Goal: Task Accomplishment & Management: Complete application form

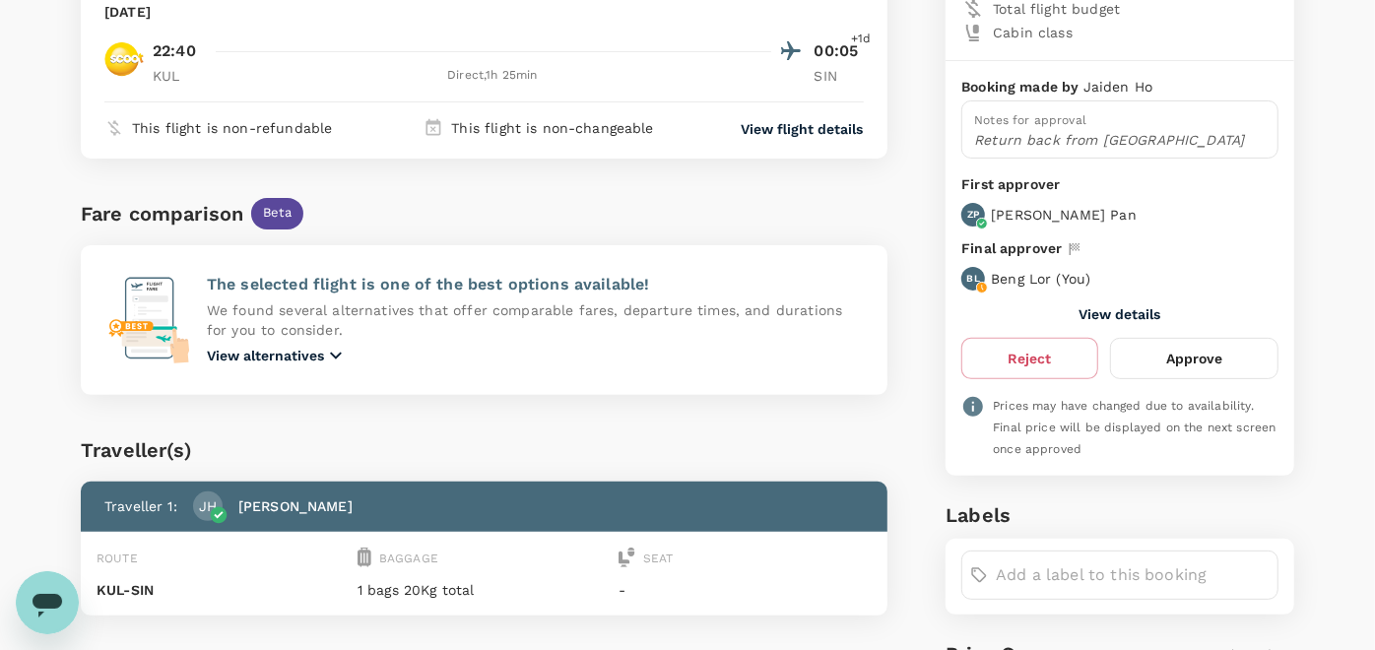
scroll to position [376, 0]
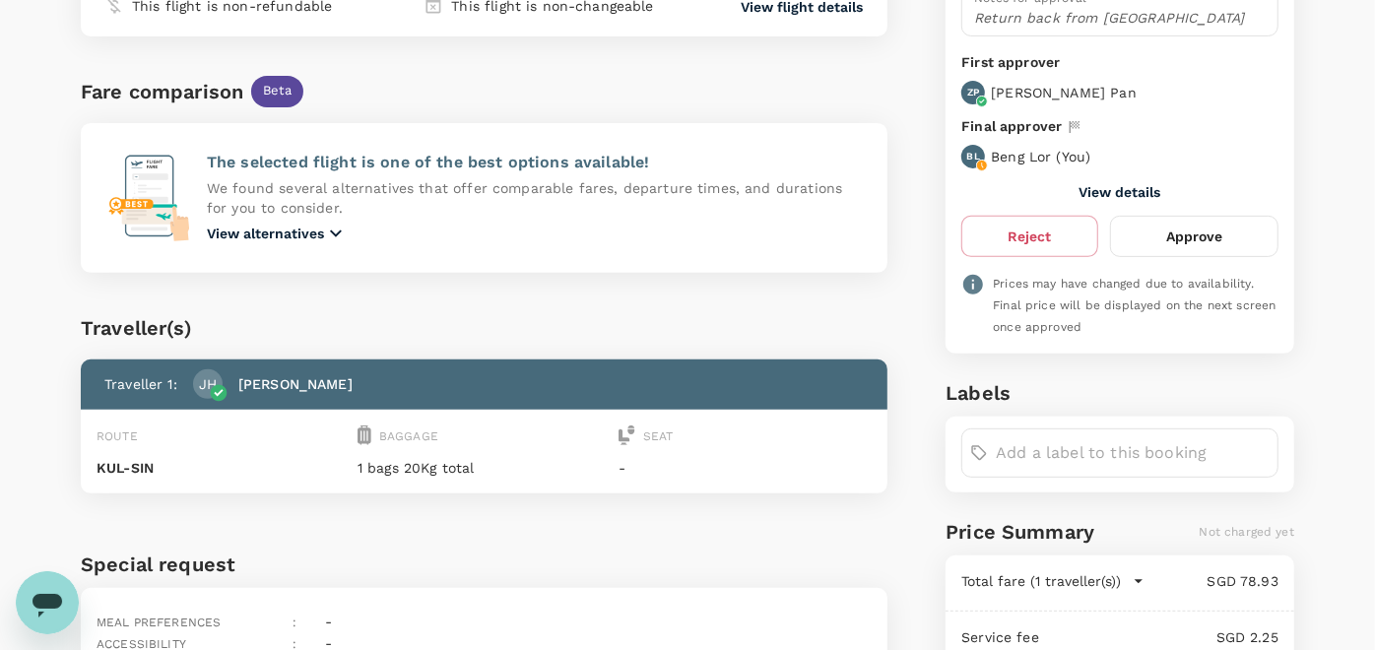
click at [1204, 233] on button "Approve" at bounding box center [1194, 236] width 168 height 41
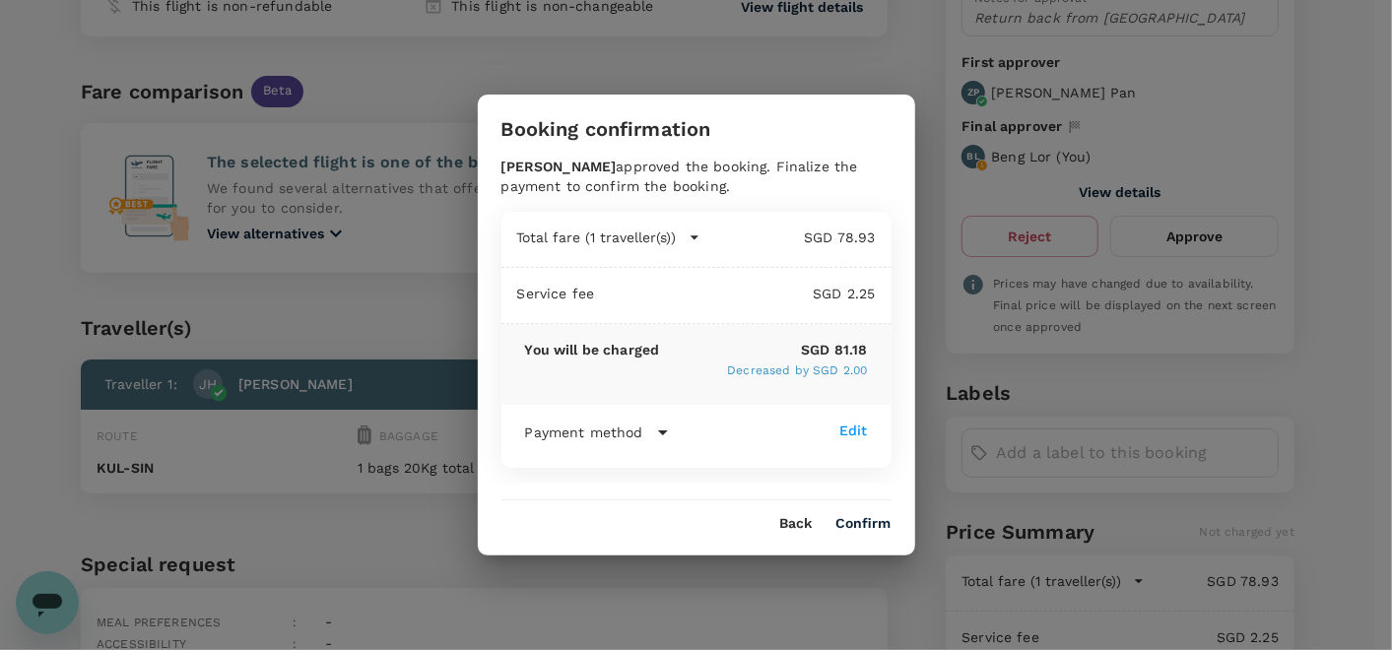
click at [874, 518] on button "Confirm" at bounding box center [863, 524] width 55 height 16
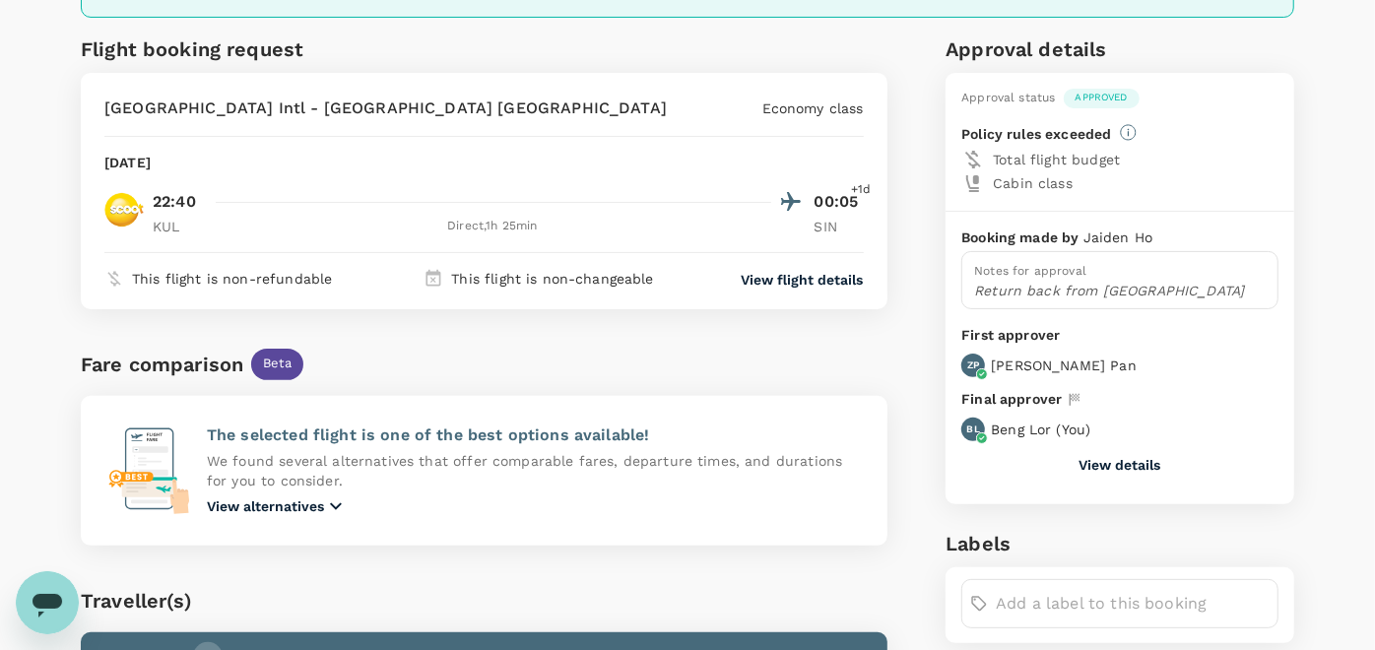
scroll to position [0, 0]
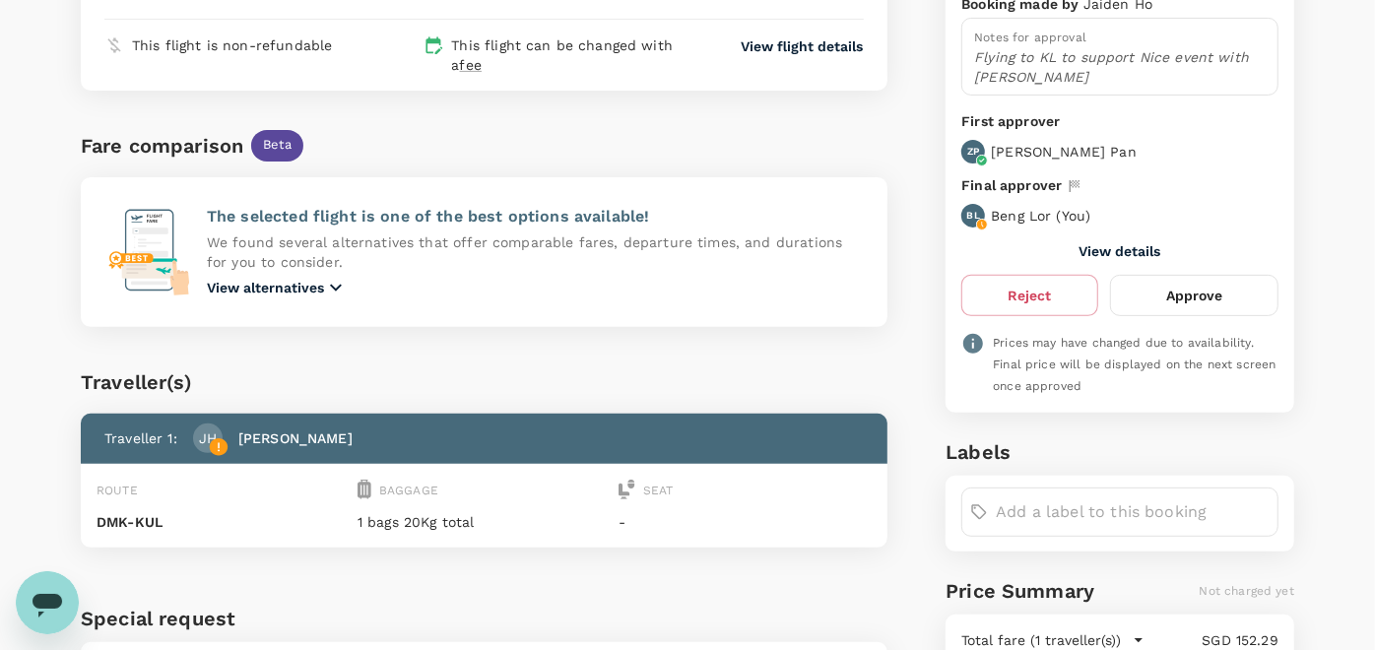
scroll to position [68, 0]
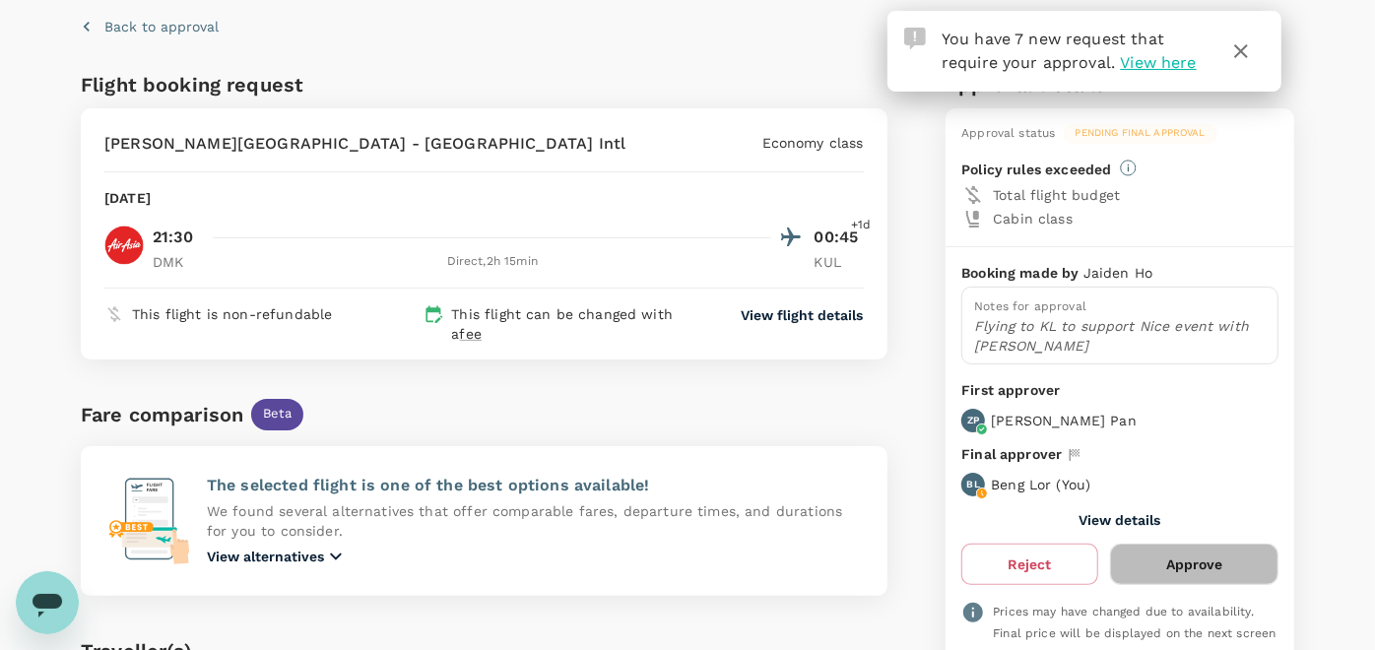
click at [1192, 560] on button "Approve" at bounding box center [1194, 564] width 168 height 41
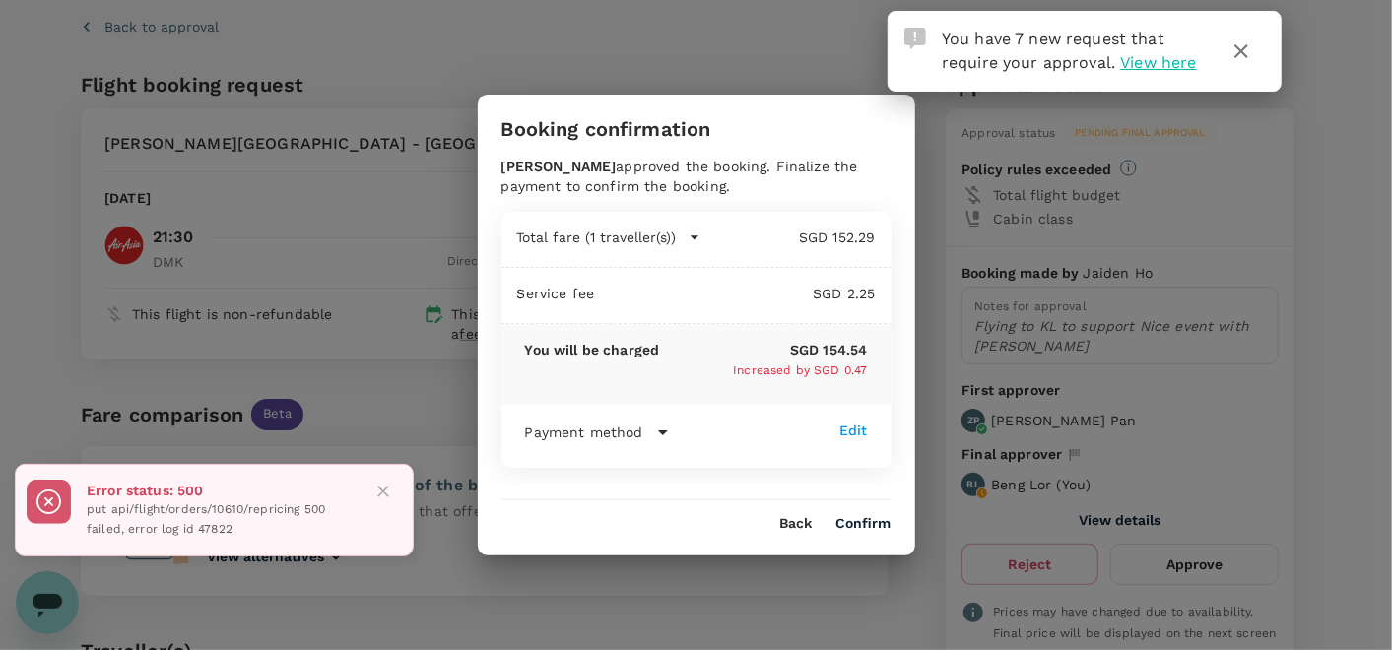
click at [867, 517] on button "Confirm" at bounding box center [863, 524] width 55 height 16
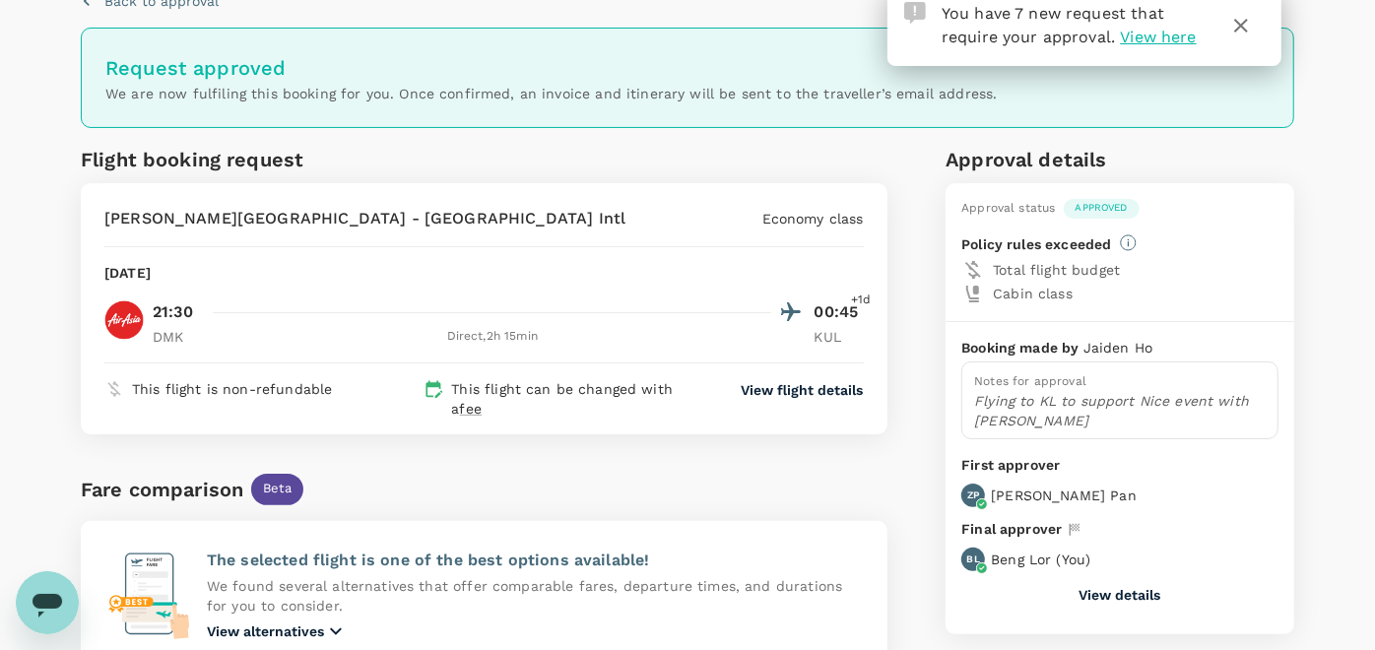
scroll to position [0, 0]
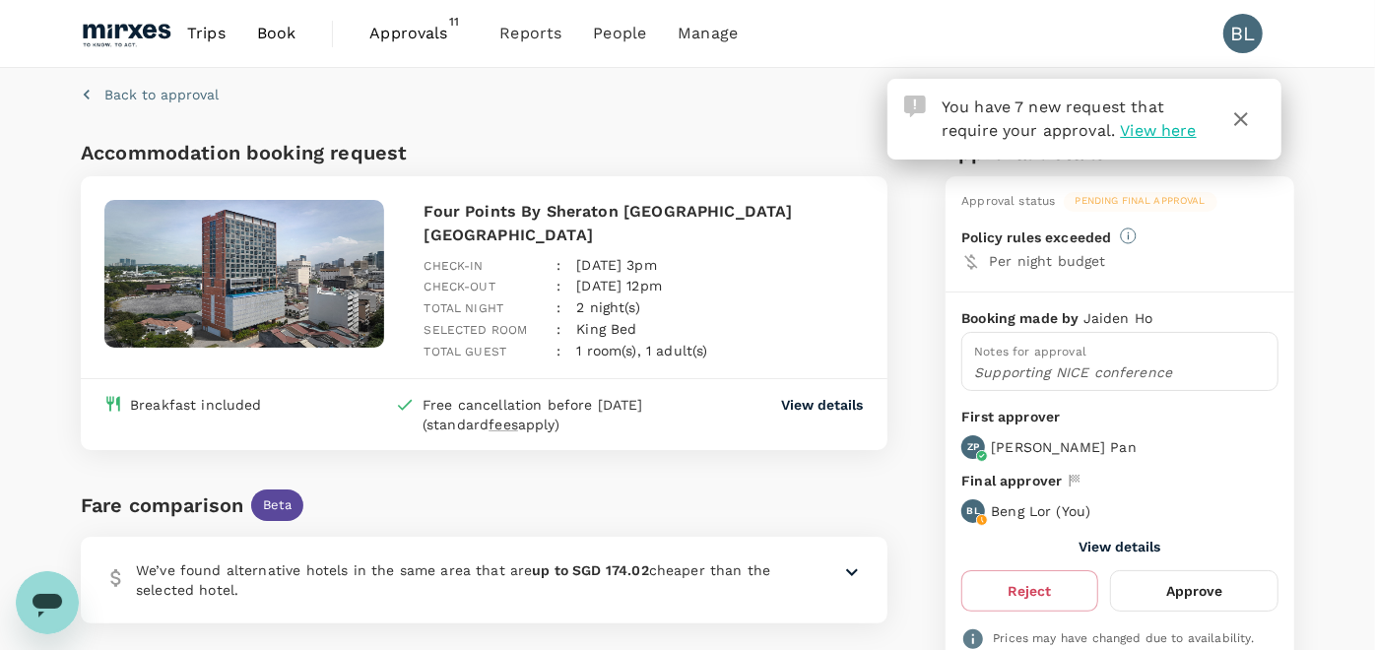
click at [1185, 590] on button "Approve" at bounding box center [1194, 590] width 168 height 41
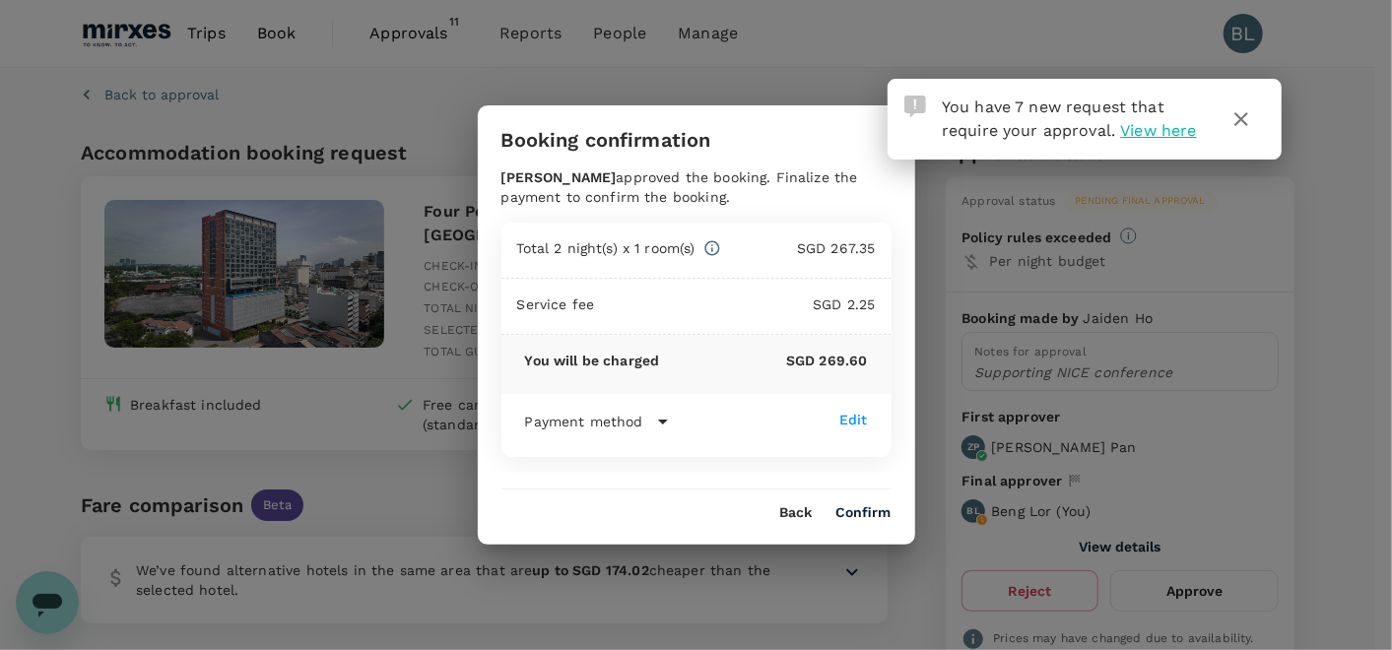
click at [872, 512] on button "Confirm" at bounding box center [863, 513] width 55 height 16
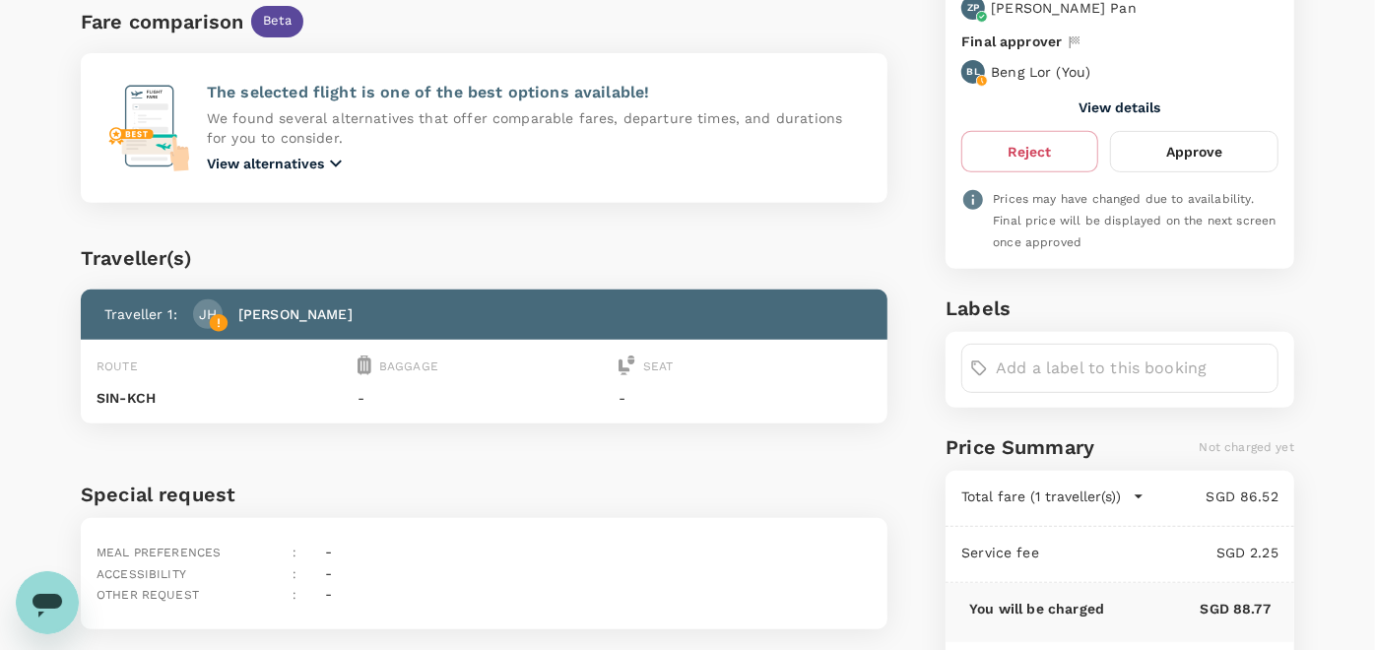
scroll to position [547, 0]
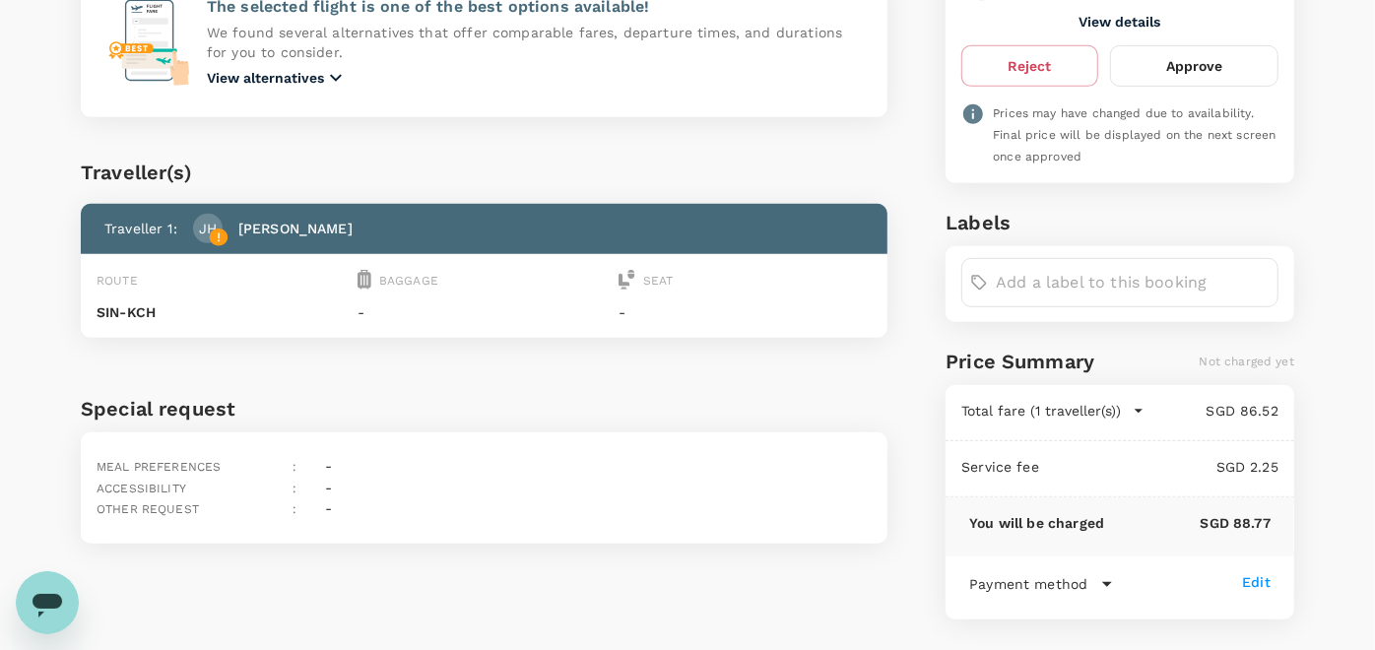
click at [1196, 67] on button "Approve" at bounding box center [1194, 65] width 168 height 41
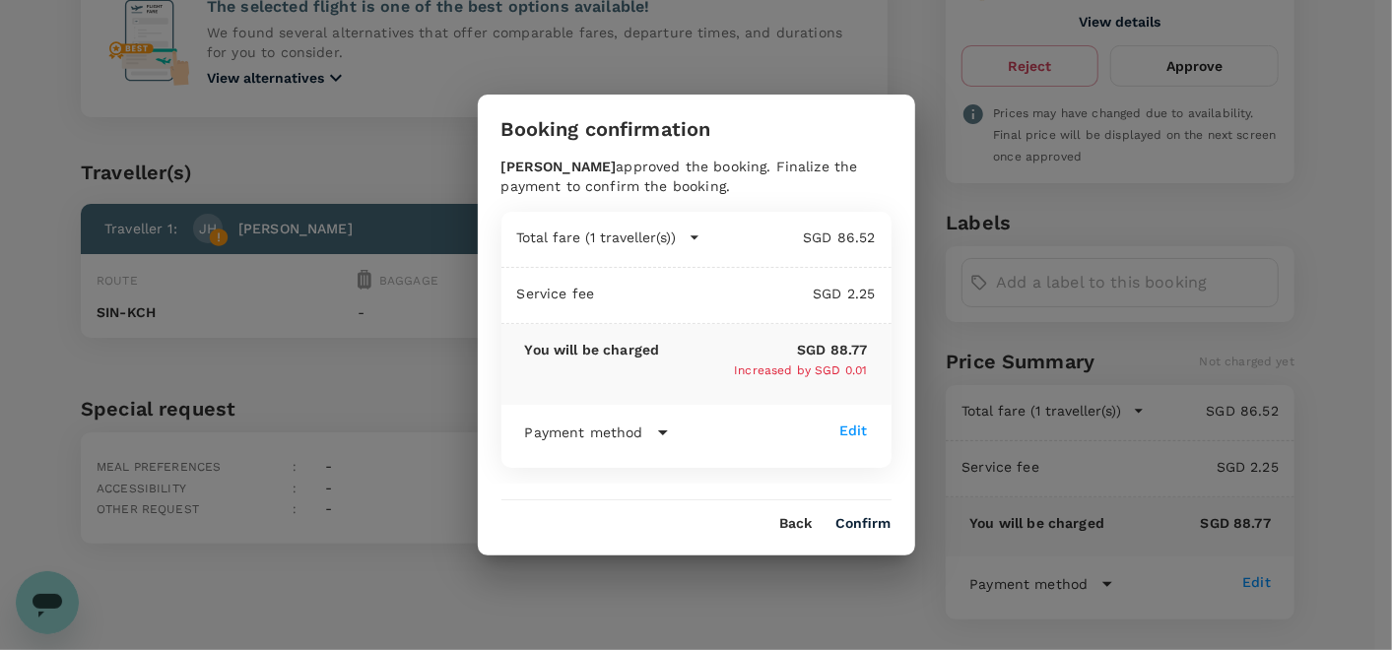
click at [867, 523] on button "Confirm" at bounding box center [863, 524] width 55 height 16
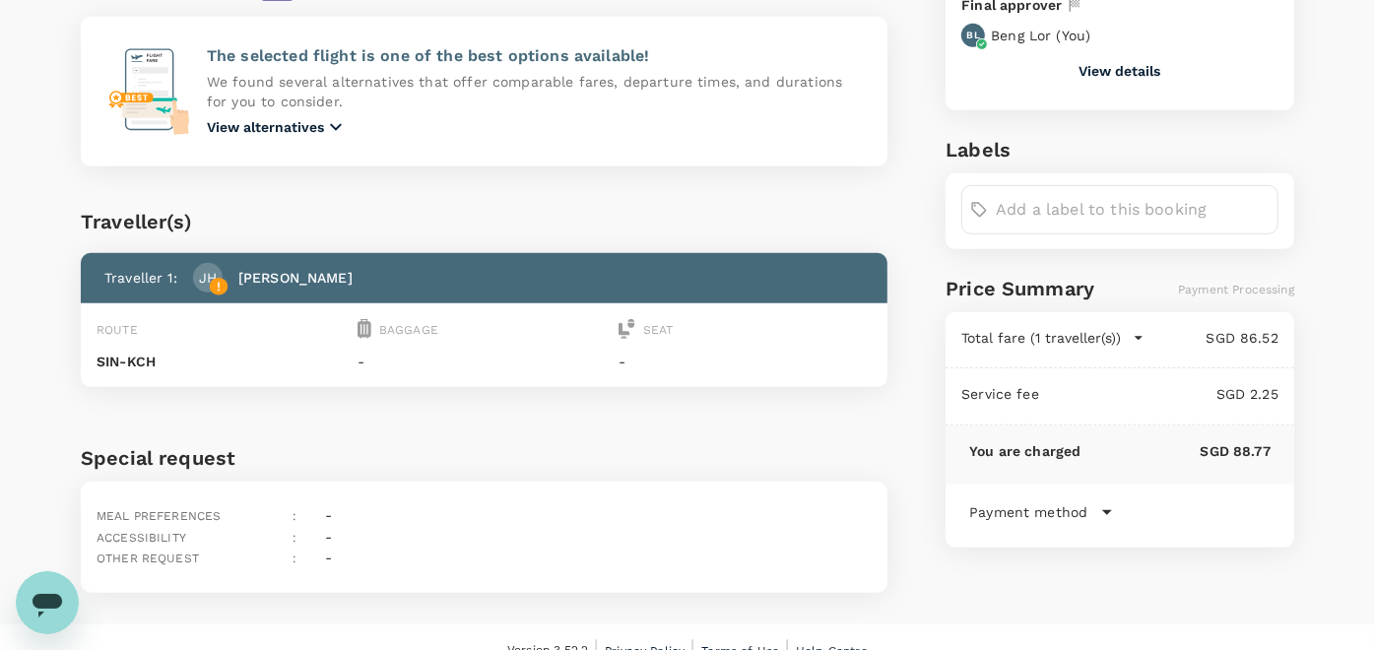
scroll to position [622, 0]
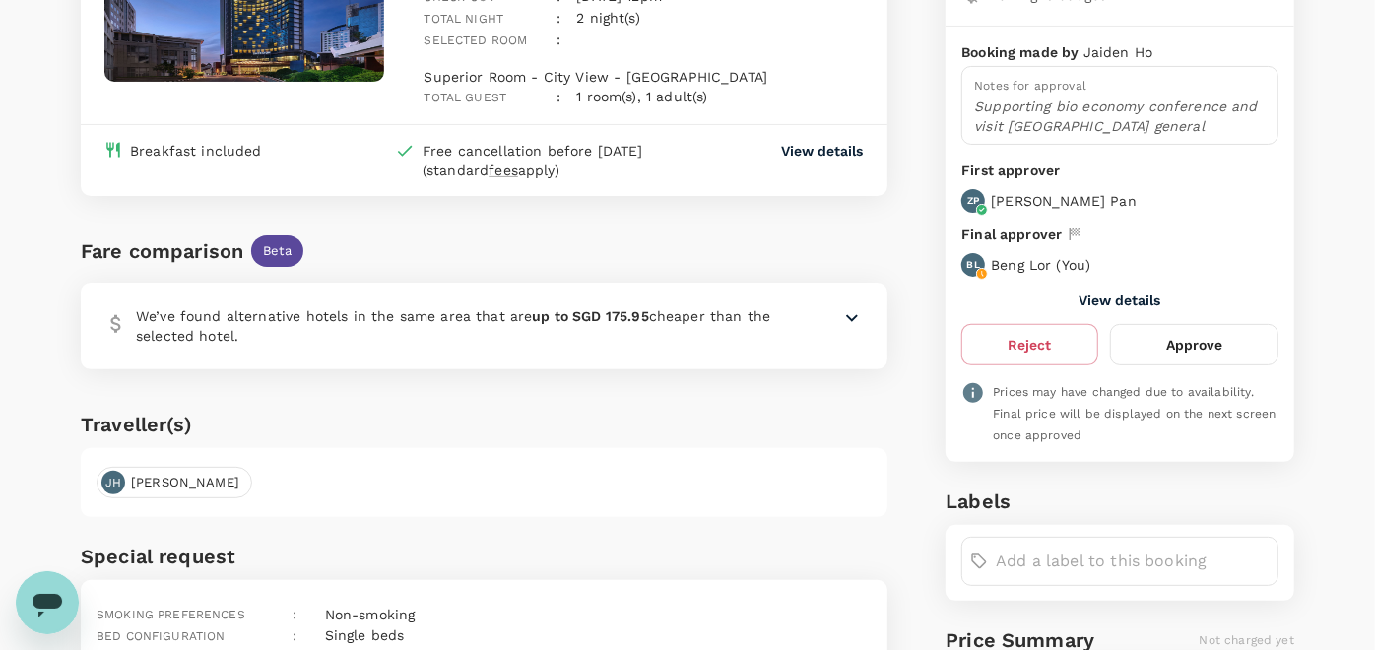
scroll to position [264, 0]
click at [1180, 349] on button "Approve" at bounding box center [1194, 346] width 168 height 41
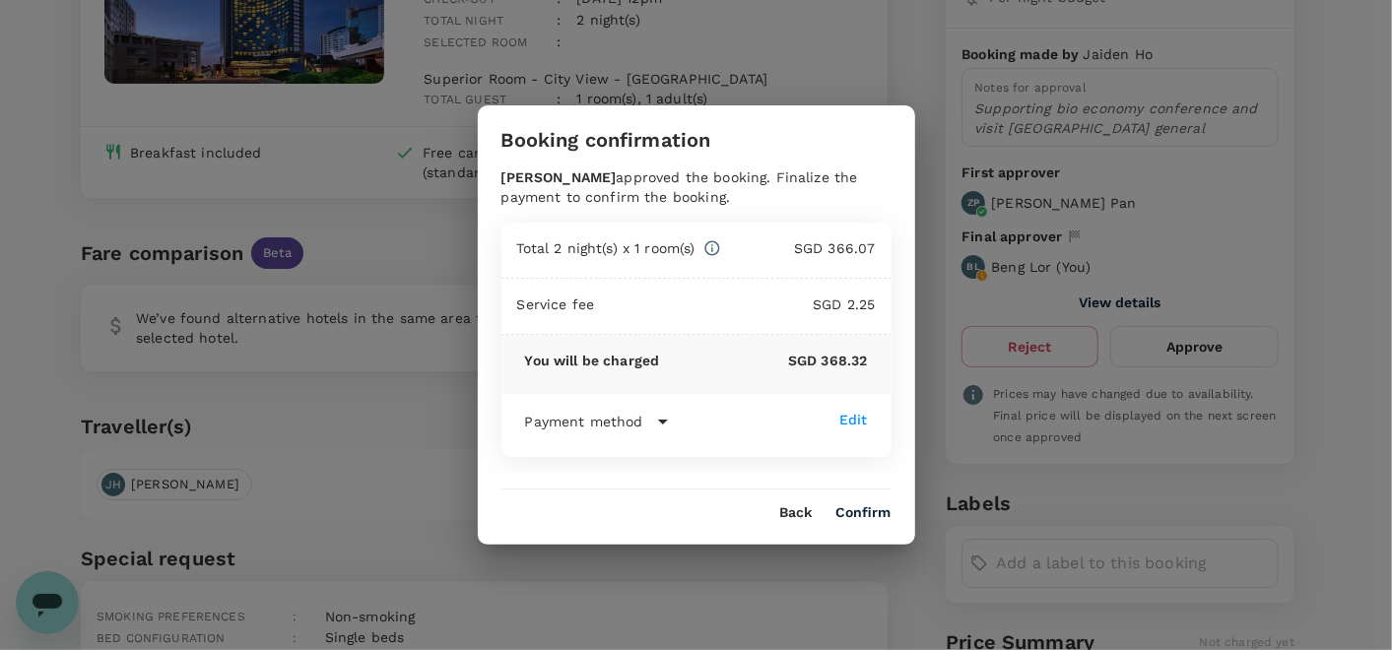
click at [847, 506] on button "Confirm" at bounding box center [863, 513] width 55 height 16
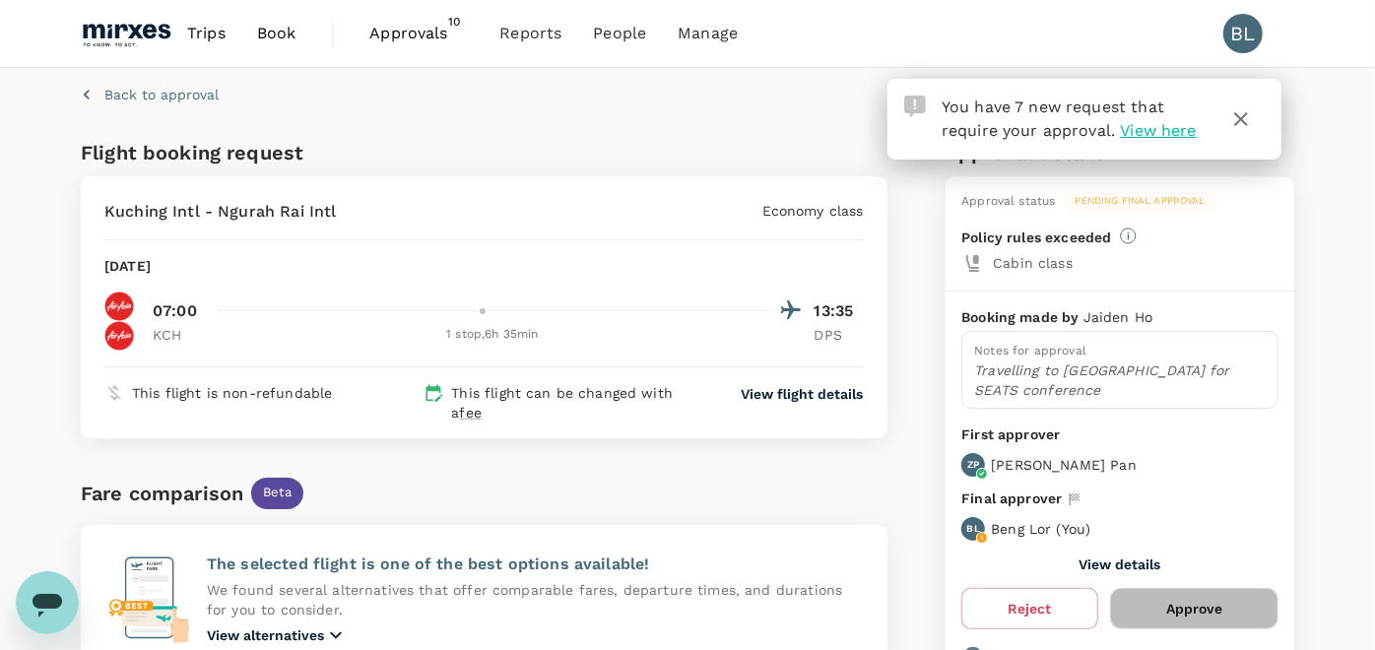
click at [1207, 588] on button "Approve" at bounding box center [1194, 608] width 168 height 41
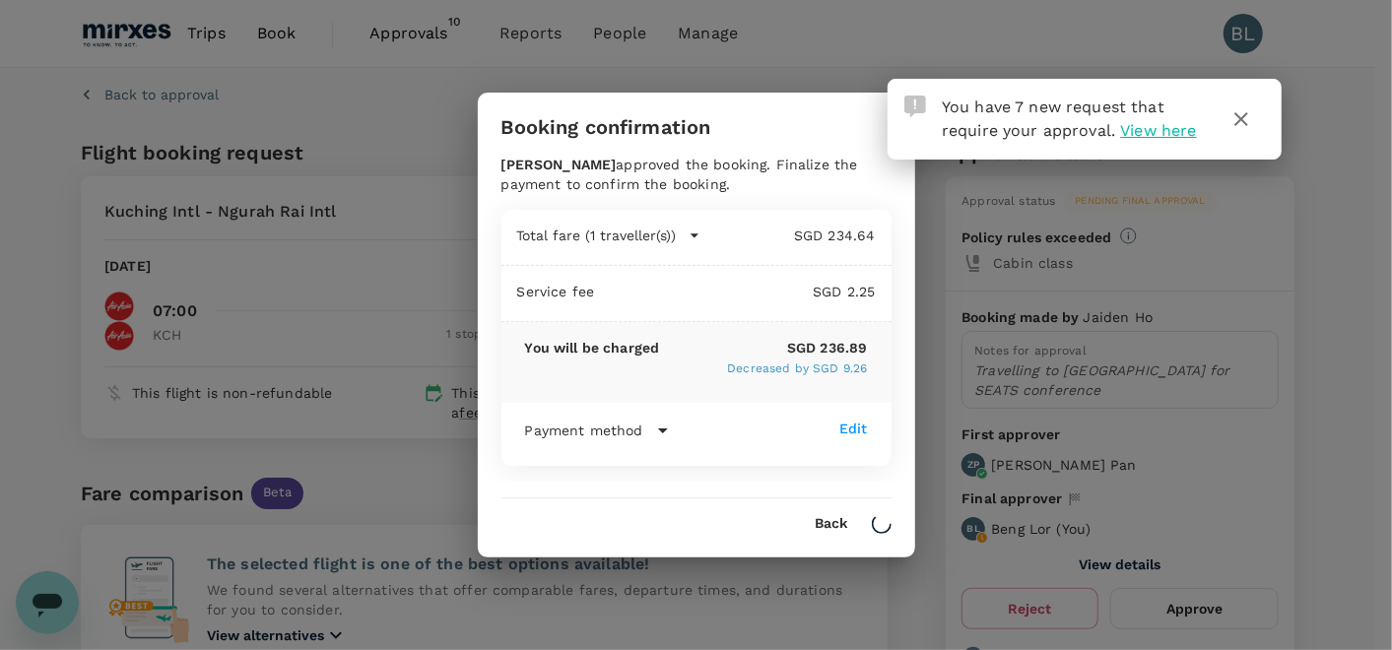
click at [1246, 112] on icon "button" at bounding box center [1241, 119] width 14 height 14
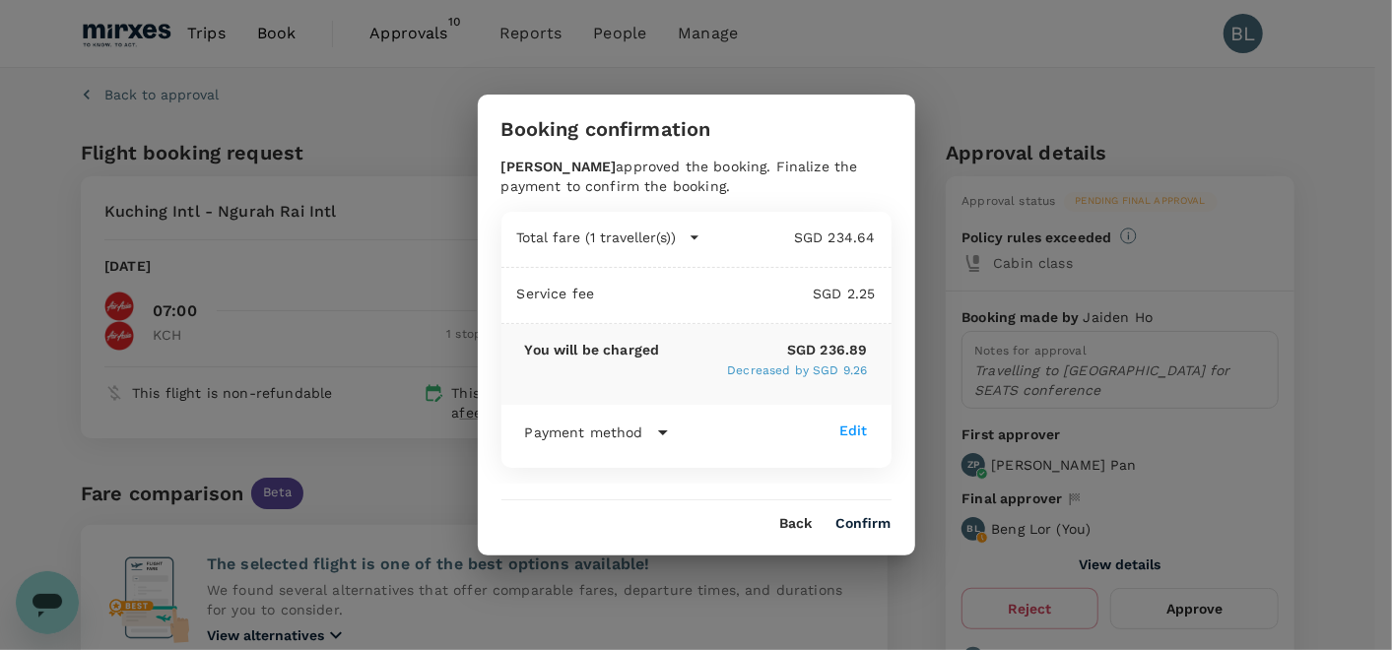
click at [856, 520] on button "Confirm" at bounding box center [863, 524] width 55 height 16
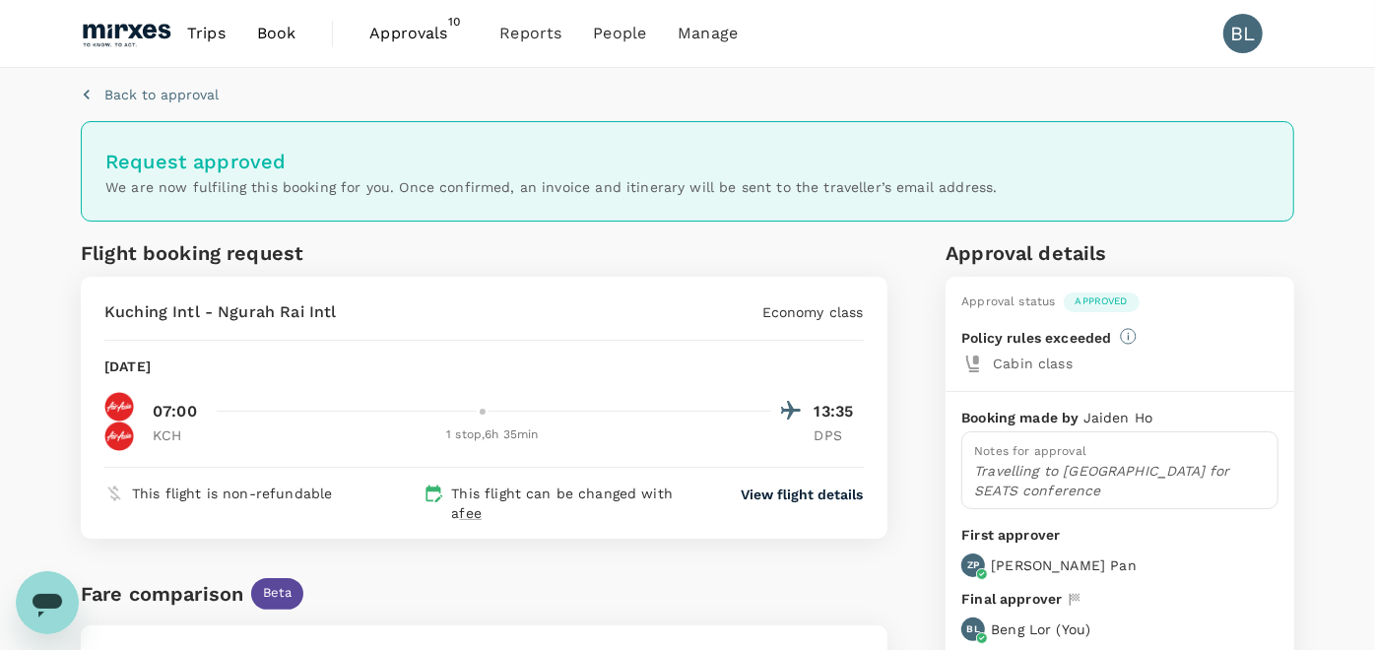
click at [428, 33] on span "Approvals" at bounding box center [418, 34] width 99 height 24
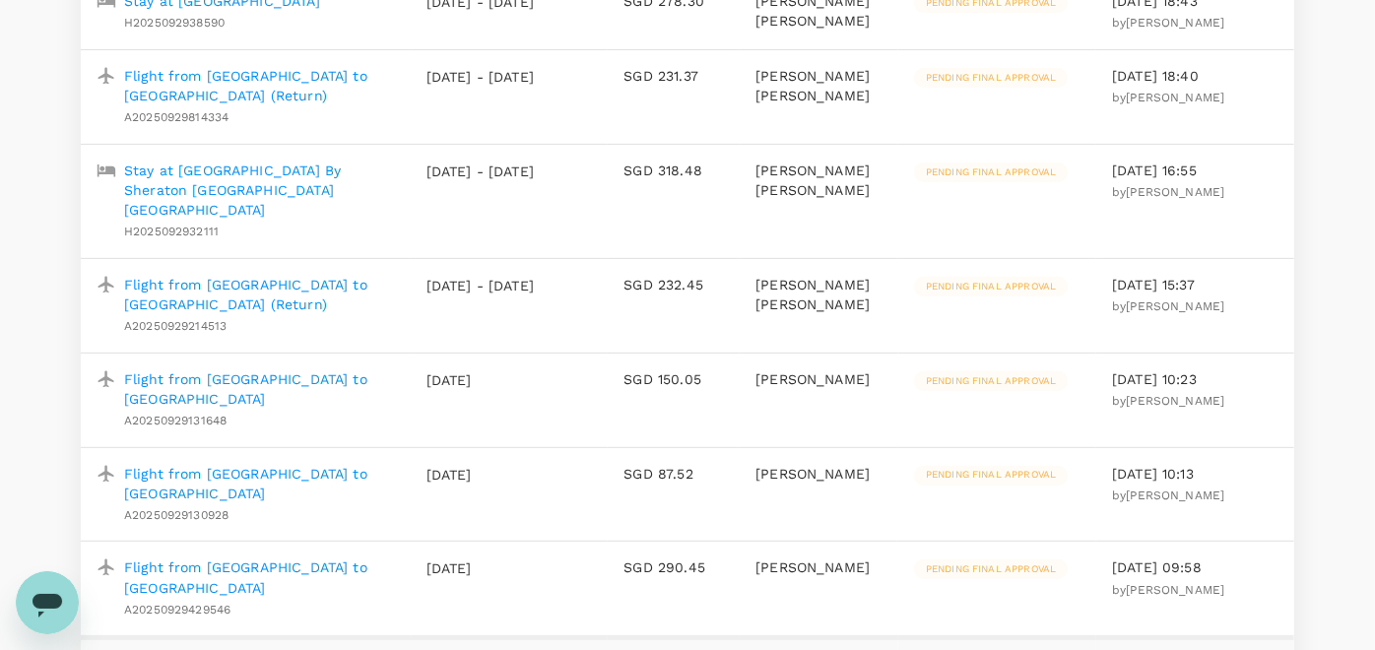
scroll to position [437, 0]
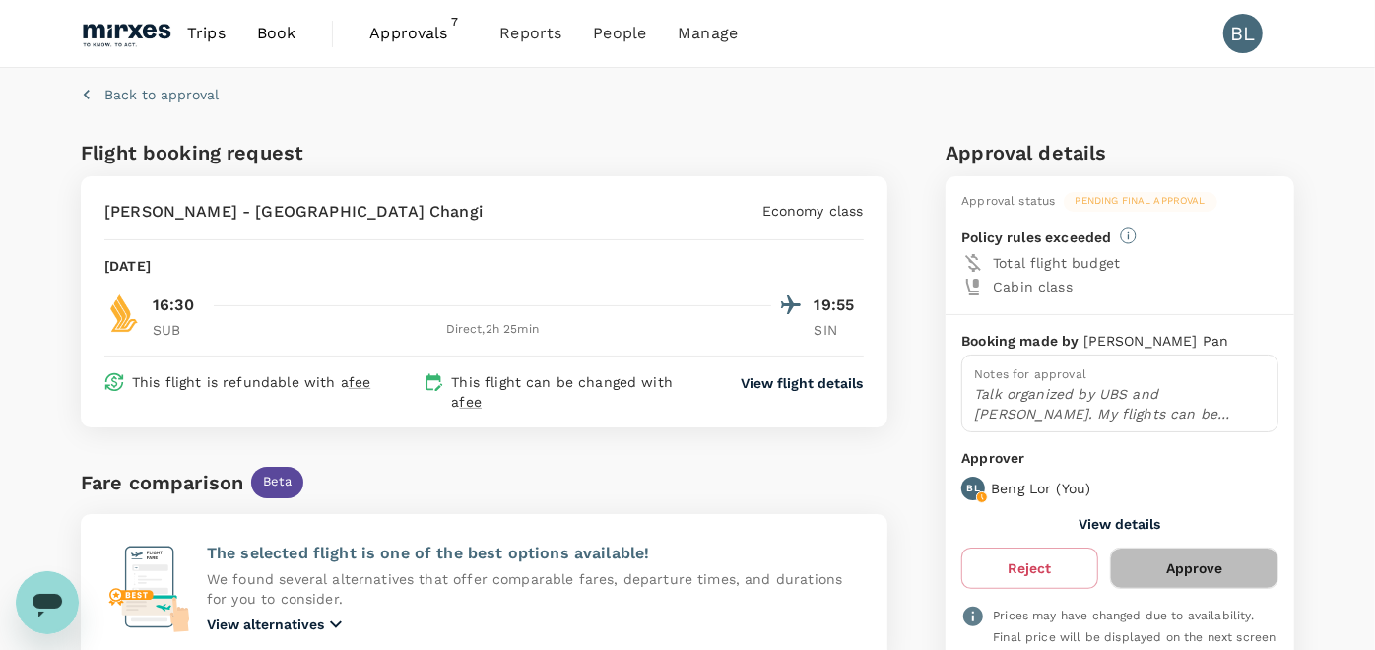
click at [1237, 571] on button "Approve" at bounding box center [1194, 568] width 168 height 41
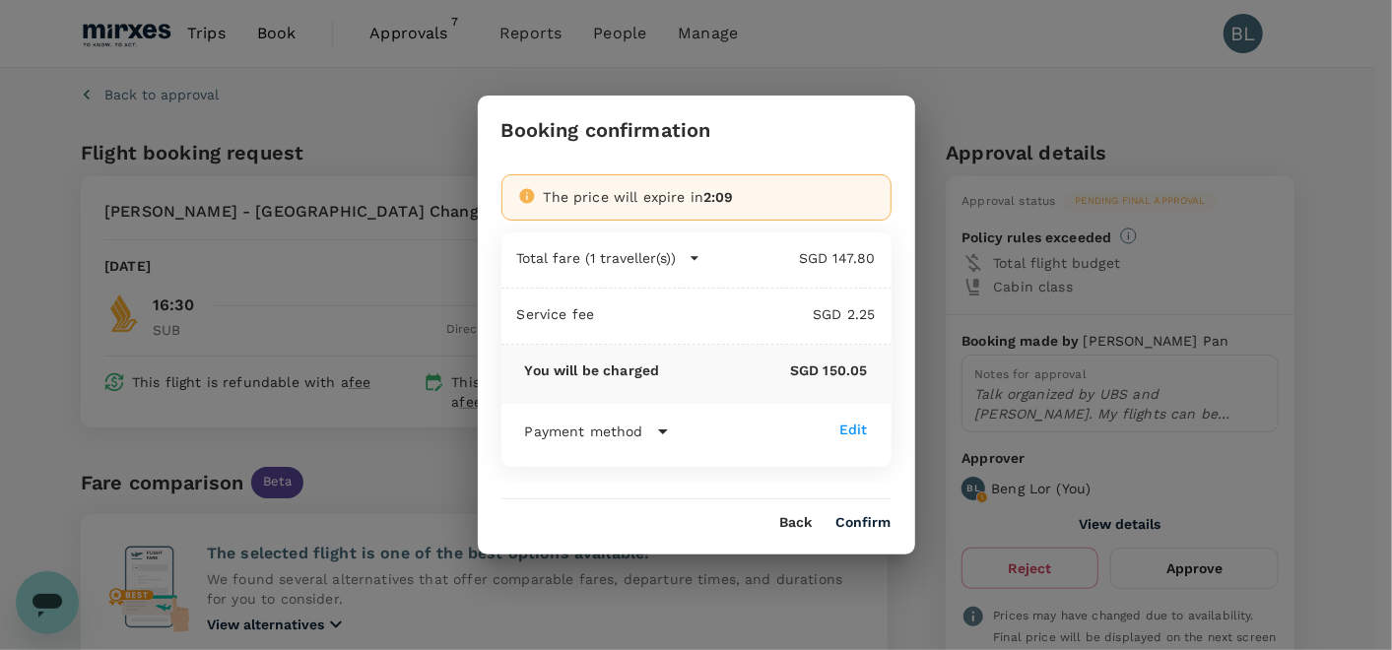
click at [871, 523] on button "Confirm" at bounding box center [863, 523] width 55 height 16
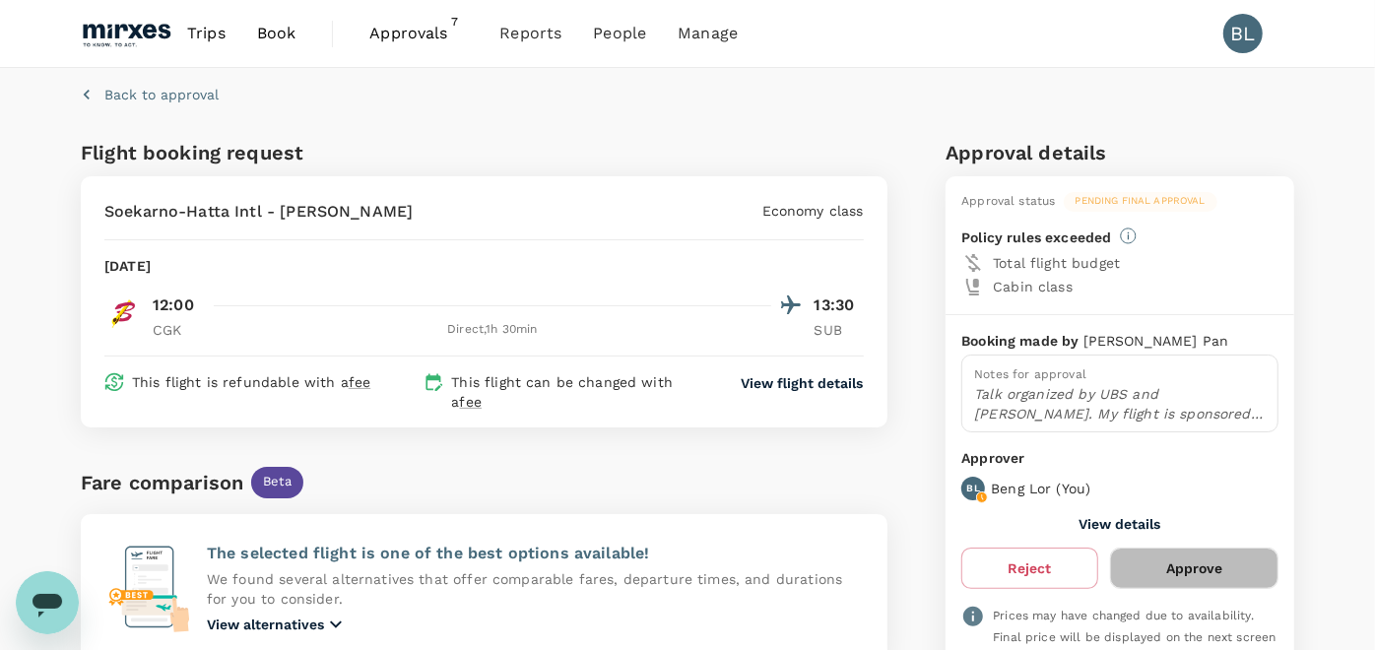
click at [1205, 565] on button "Approve" at bounding box center [1194, 568] width 168 height 41
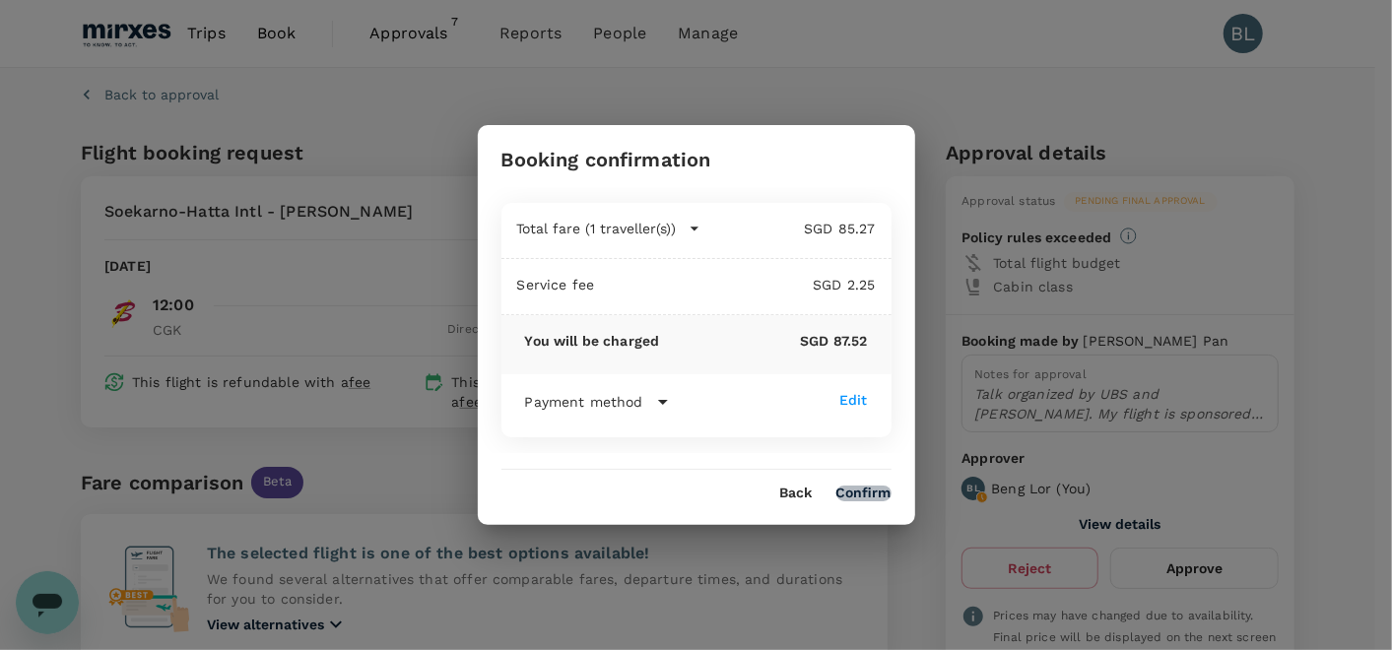
click at [879, 489] on button "Confirm" at bounding box center [863, 494] width 55 height 16
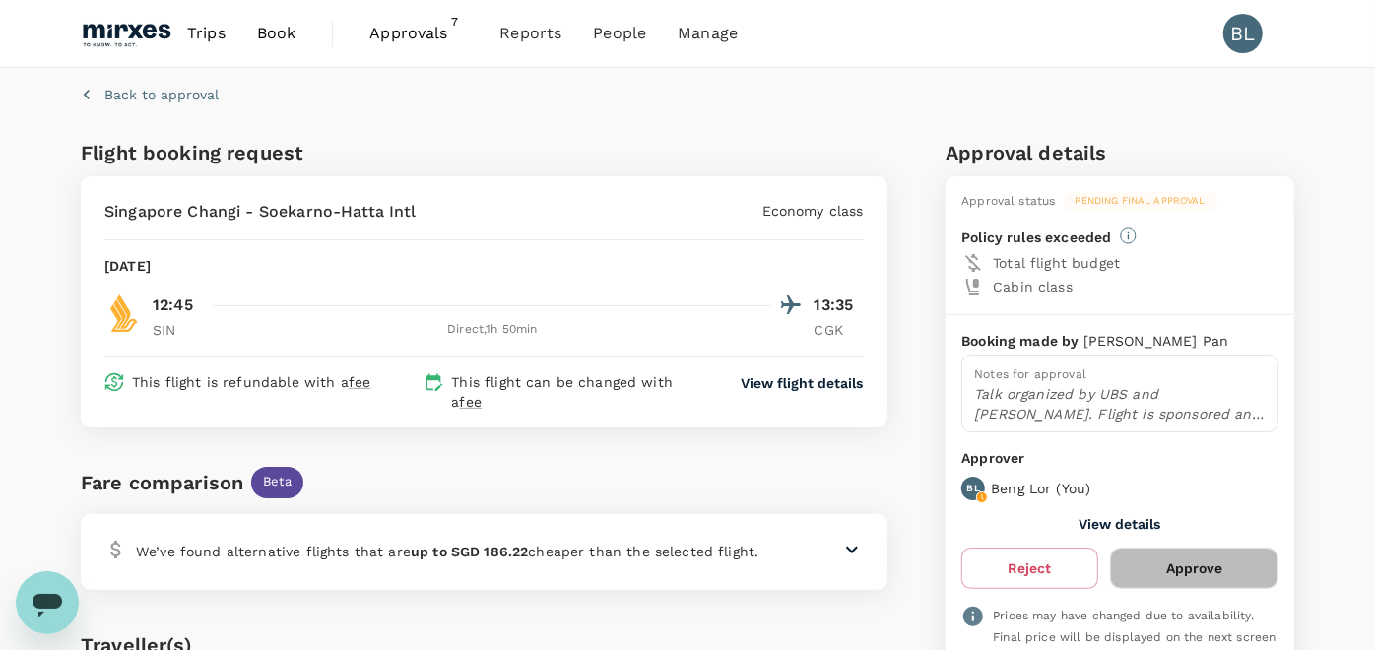
click at [1185, 565] on button "Approve" at bounding box center [1194, 568] width 168 height 41
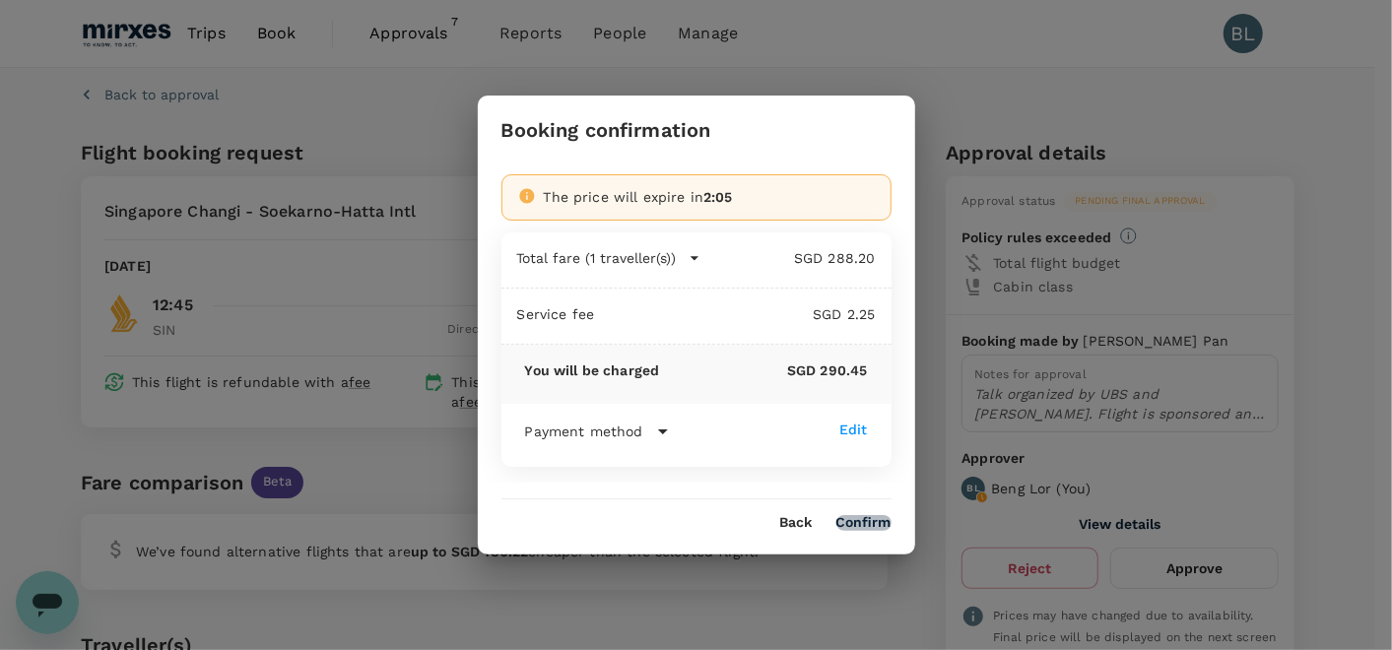
click at [870, 525] on button "Confirm" at bounding box center [863, 523] width 55 height 16
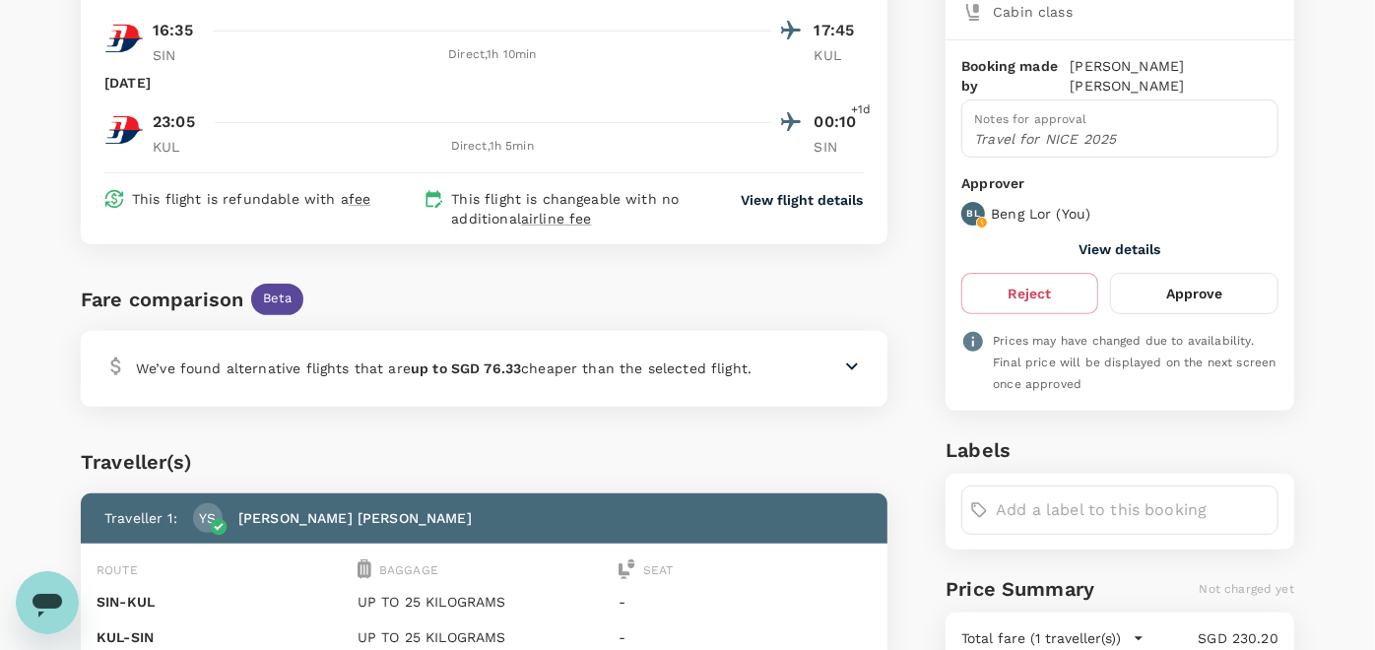
scroll to position [29, 0]
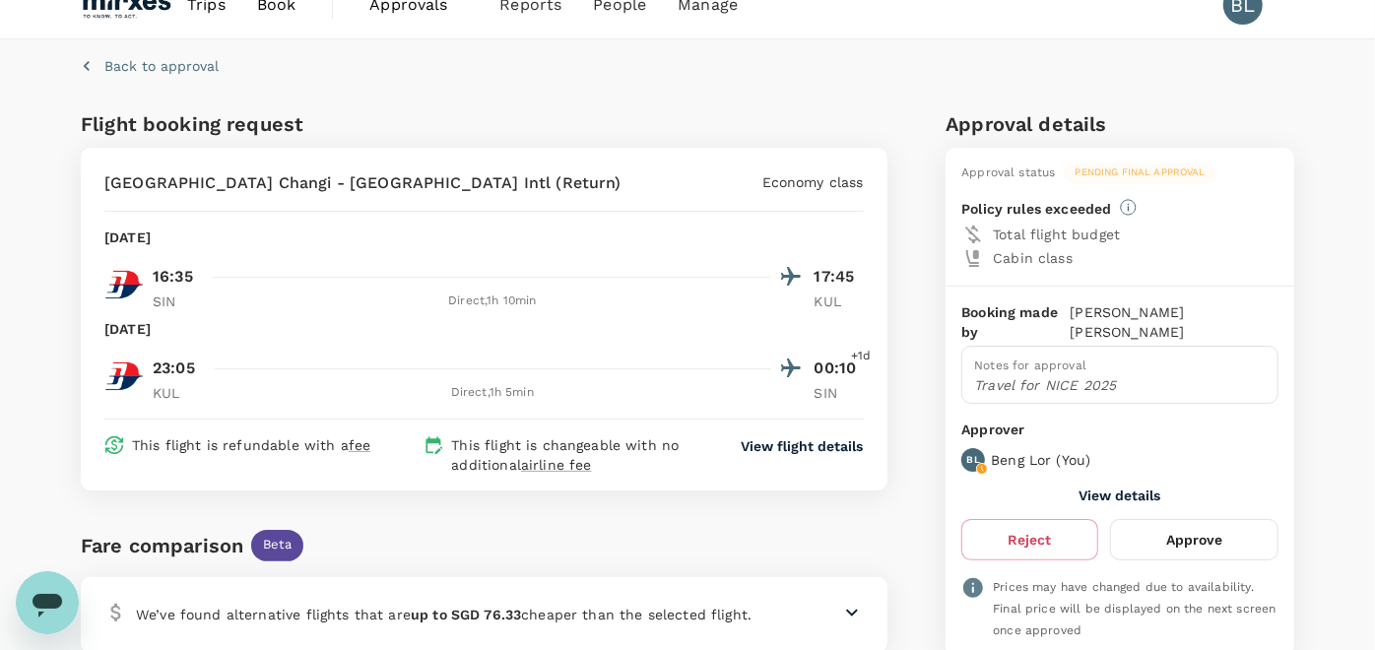
click at [1227, 519] on button "Approve" at bounding box center [1194, 539] width 168 height 41
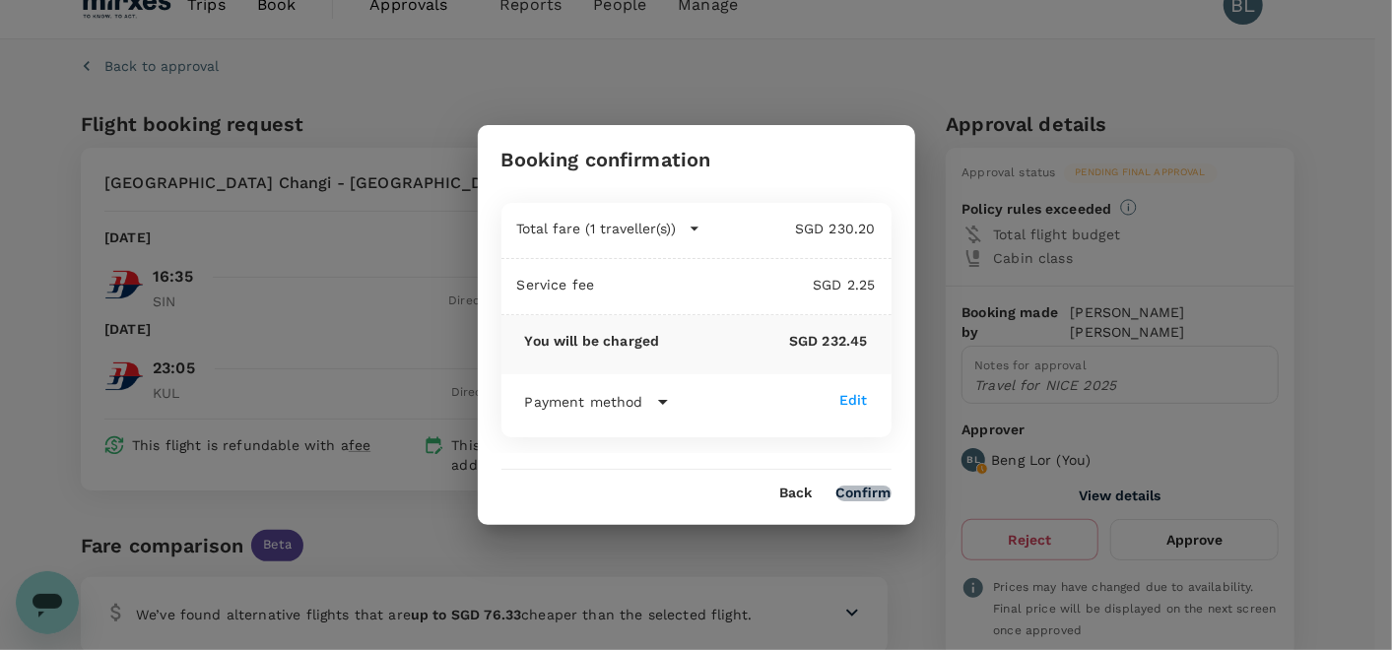
click at [858, 493] on button "Confirm" at bounding box center [863, 494] width 55 height 16
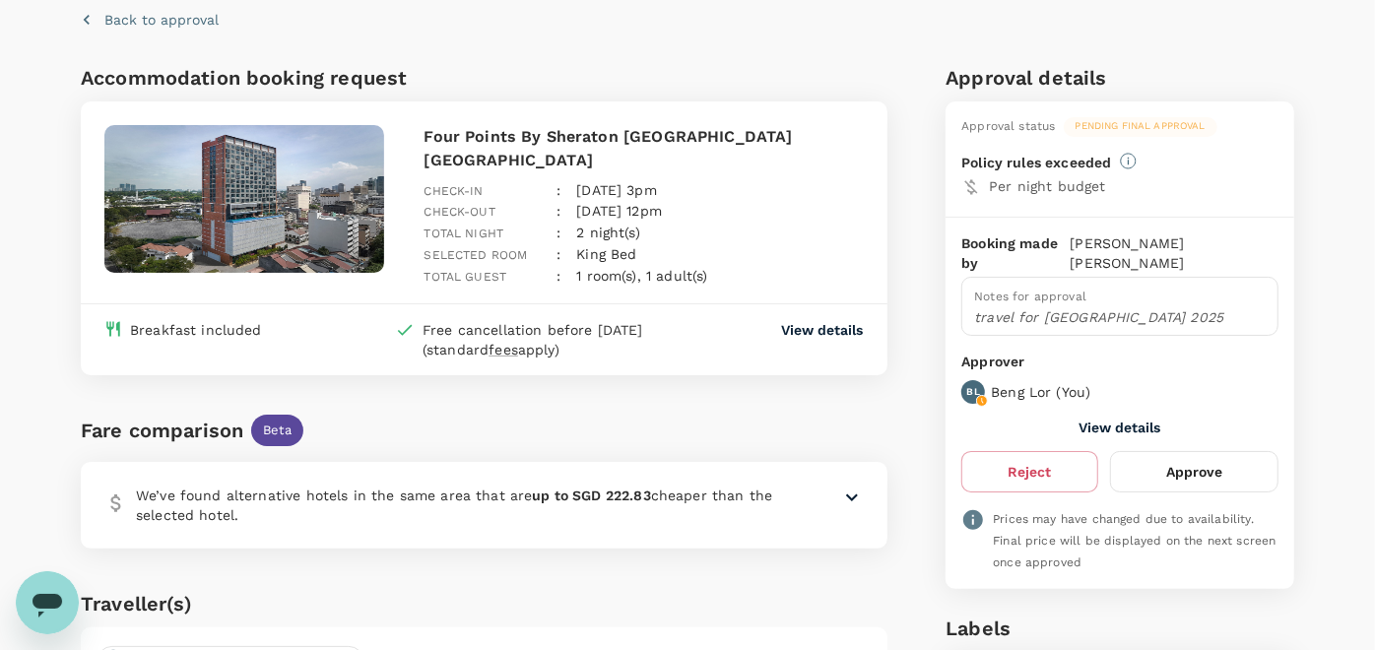
scroll to position [109, 0]
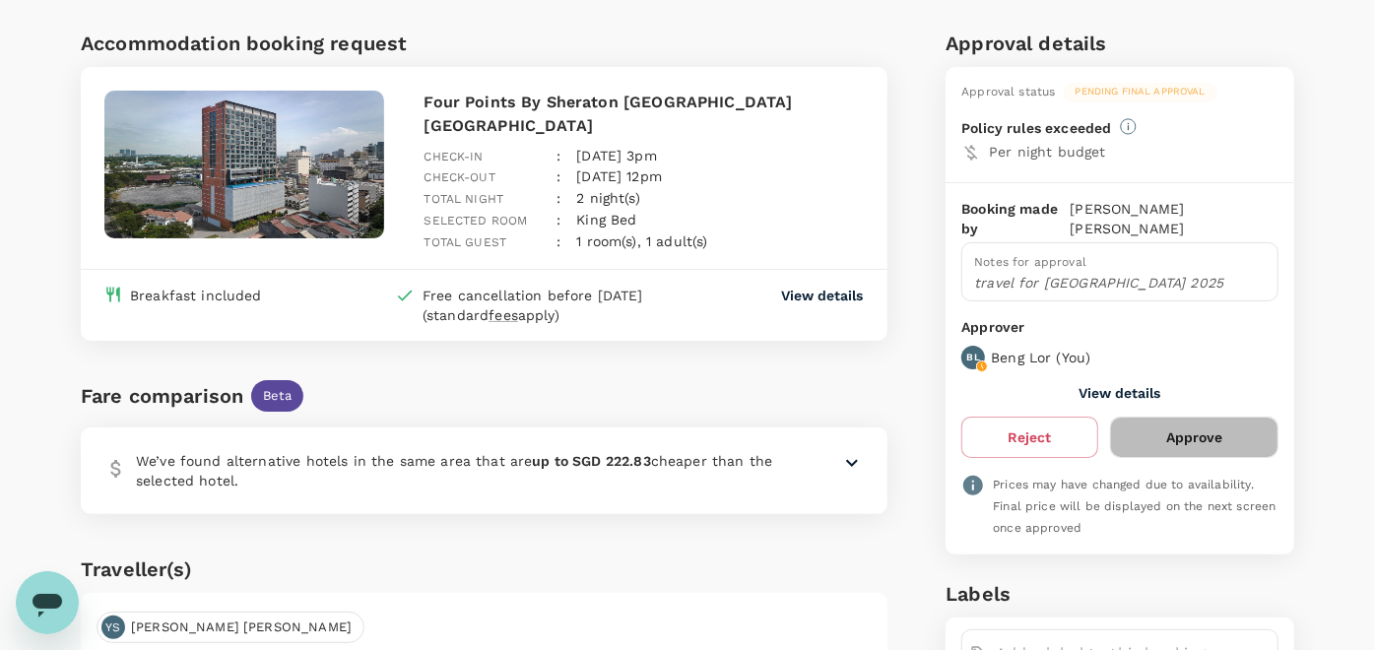
click at [1233, 417] on button "Approve" at bounding box center [1194, 437] width 168 height 41
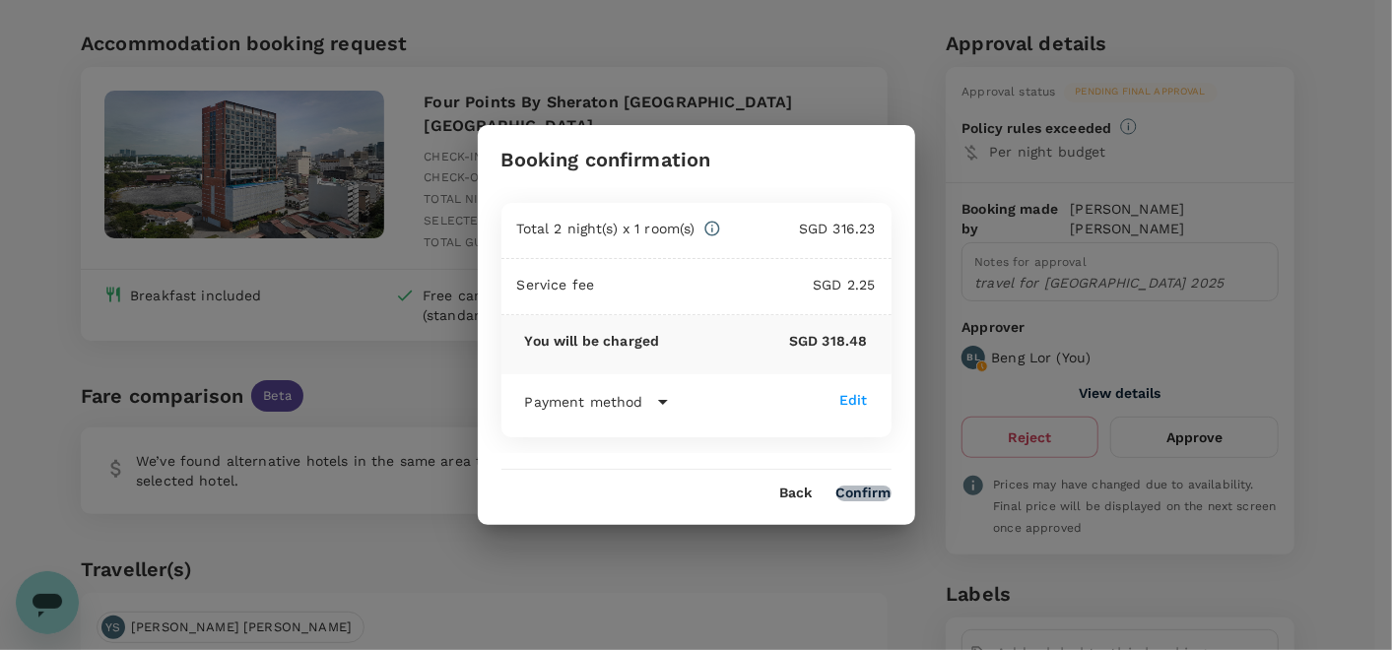
click at [870, 494] on button "Confirm" at bounding box center [863, 494] width 55 height 16
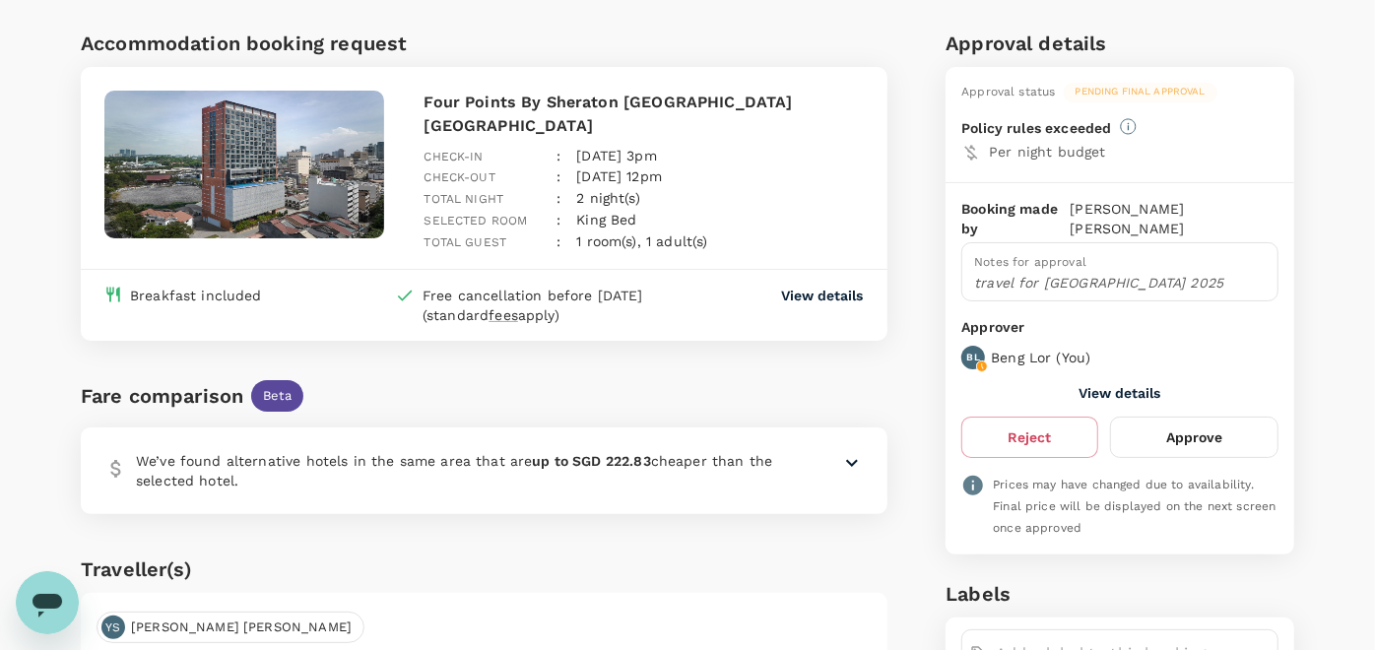
scroll to position [1, 0]
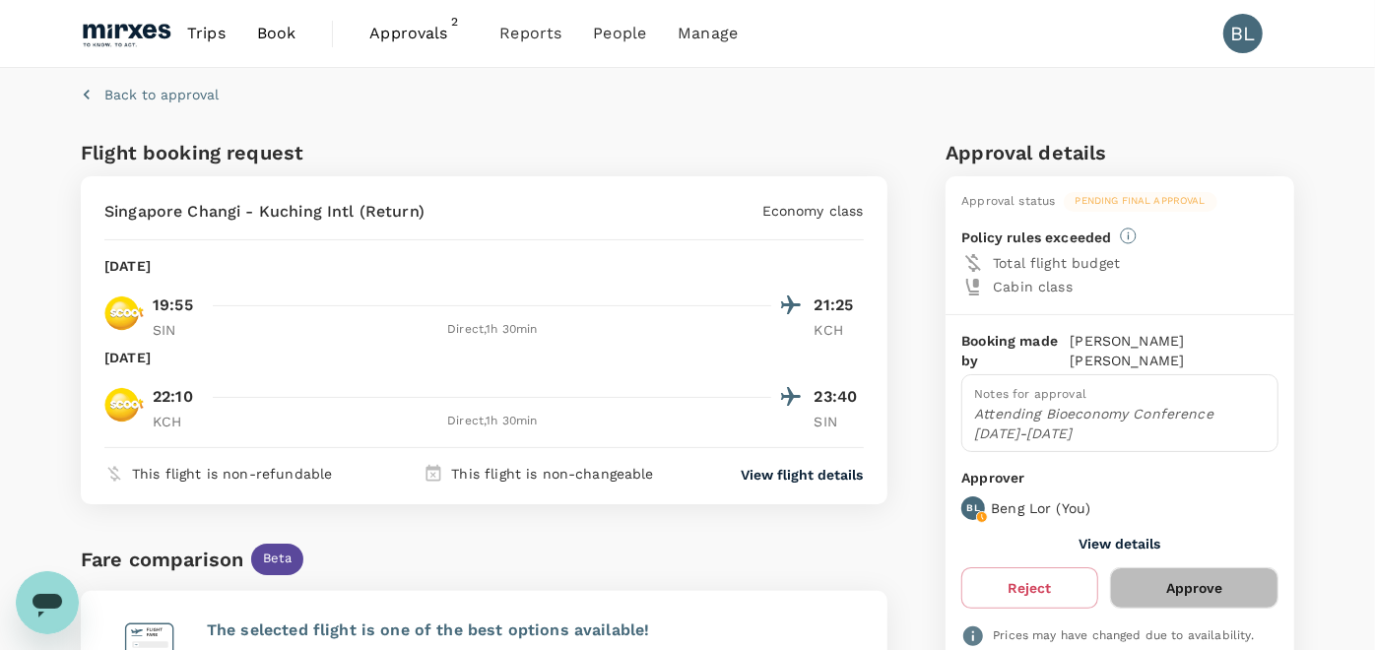
click at [1237, 567] on button "Approve" at bounding box center [1194, 587] width 168 height 41
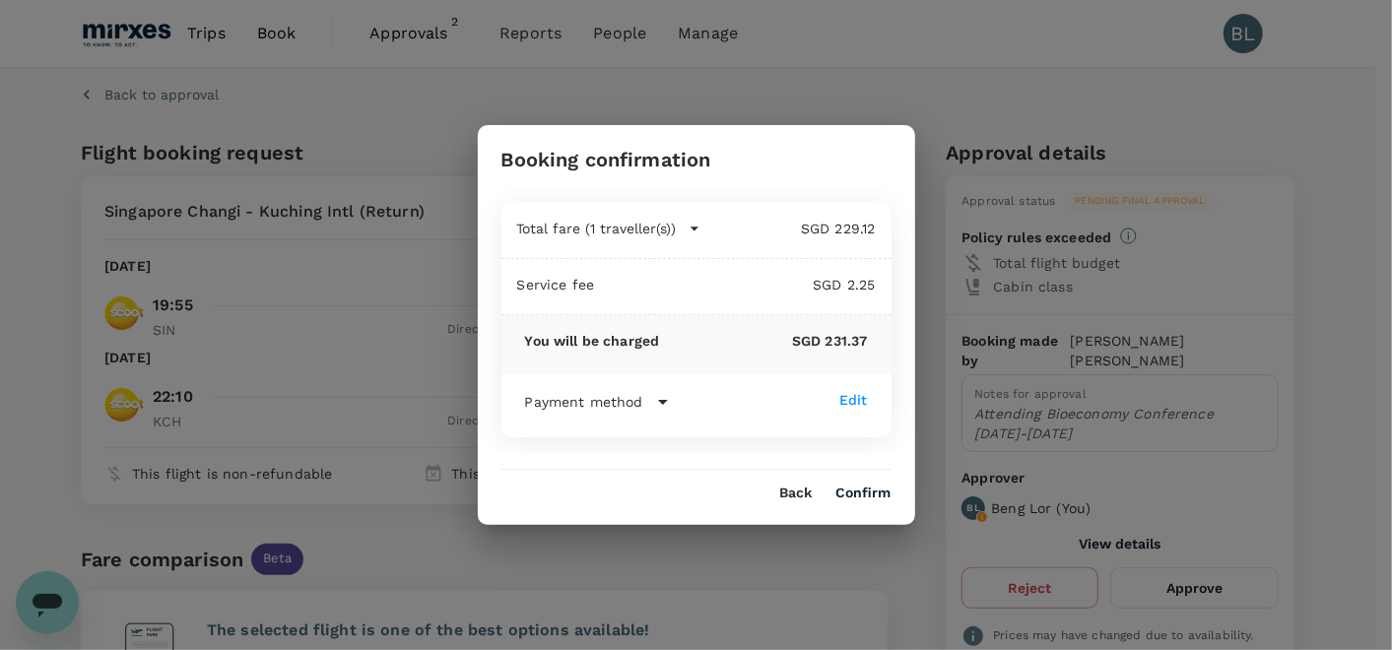
click at [879, 491] on button "Confirm" at bounding box center [863, 494] width 55 height 16
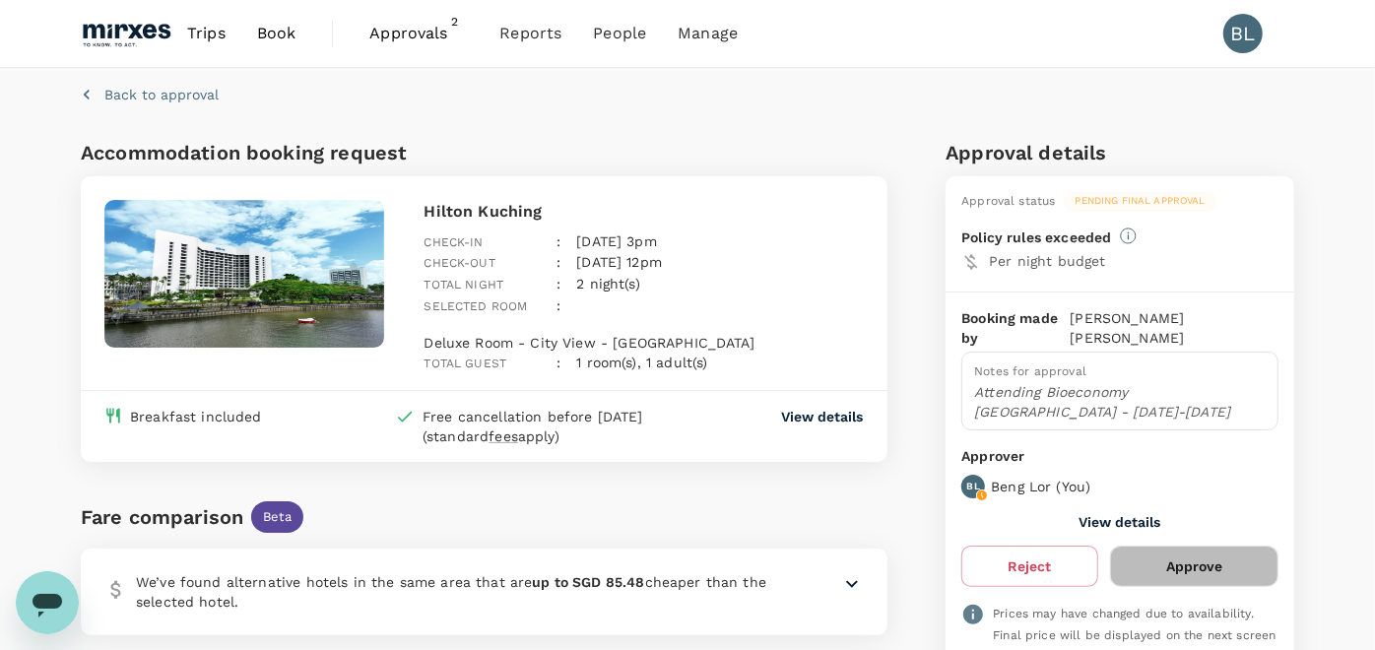
click at [1206, 546] on button "Approve" at bounding box center [1194, 566] width 168 height 41
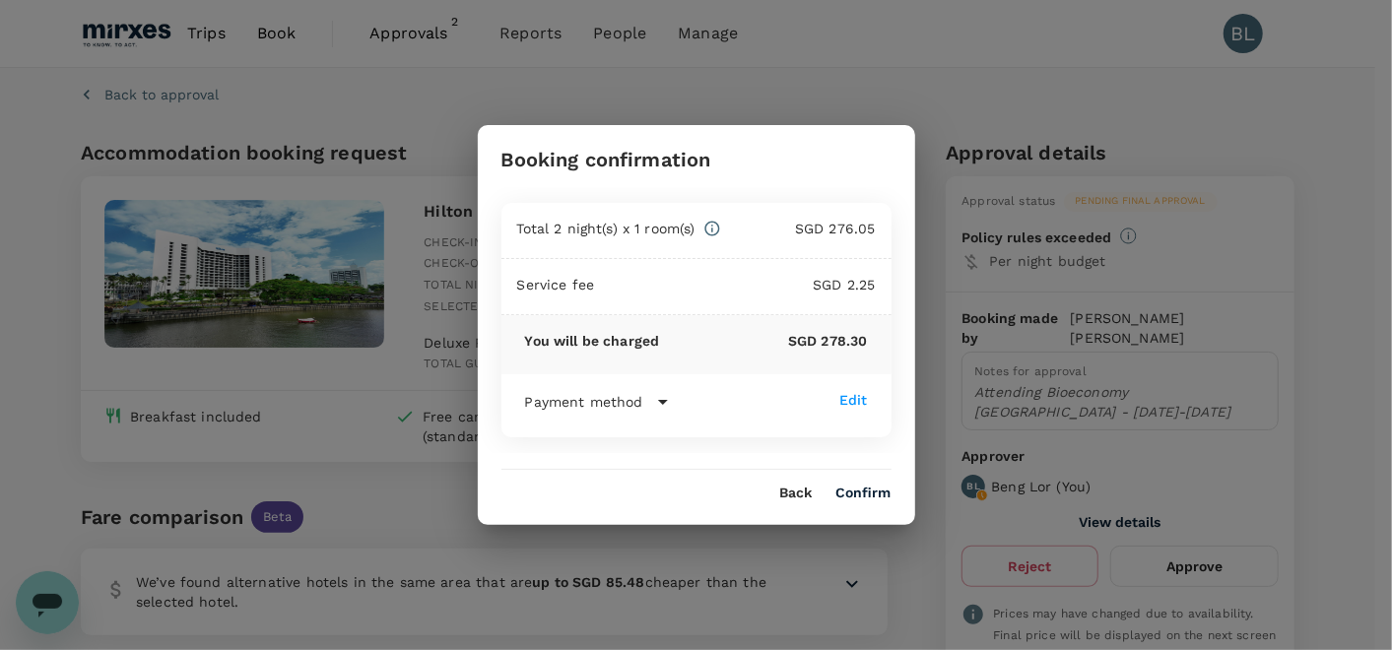
click at [854, 496] on button "Confirm" at bounding box center [863, 494] width 55 height 16
